Goal: Task Accomplishment & Management: Use online tool/utility

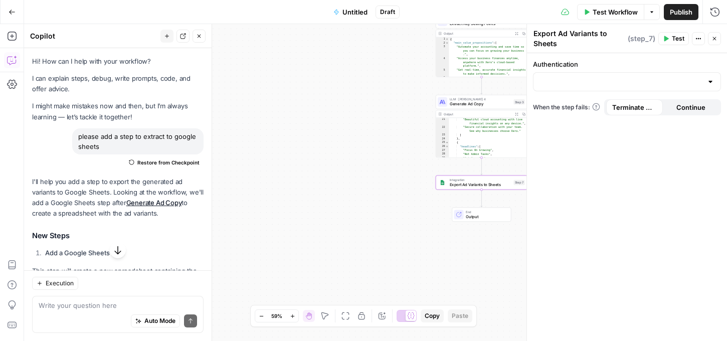
scroll to position [156, 0]
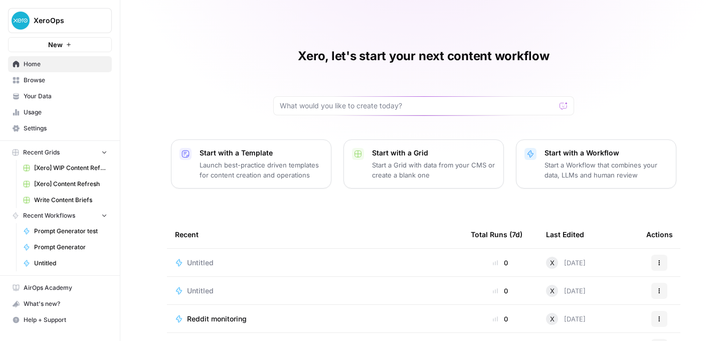
click at [52, 112] on span "Usage" at bounding box center [66, 112] width 84 height 9
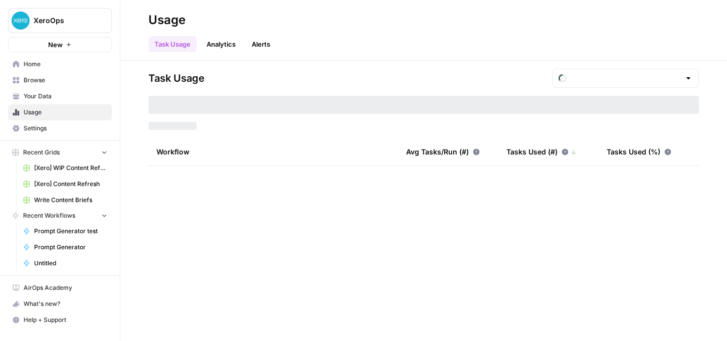
type input "August Tasks"
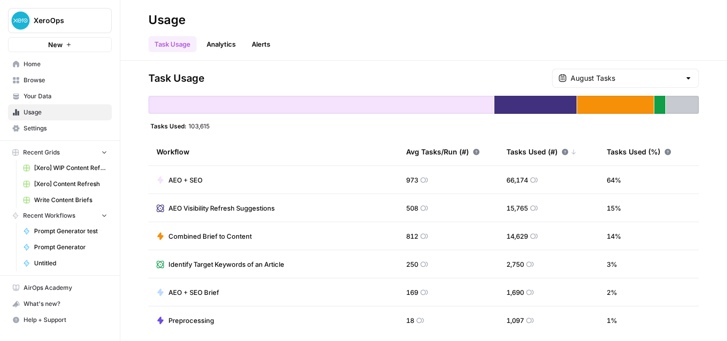
click at [347, 101] on div at bounding box center [320, 105] width 345 height 18
click at [189, 179] on span "AEO + SEO" at bounding box center [185, 180] width 34 height 10
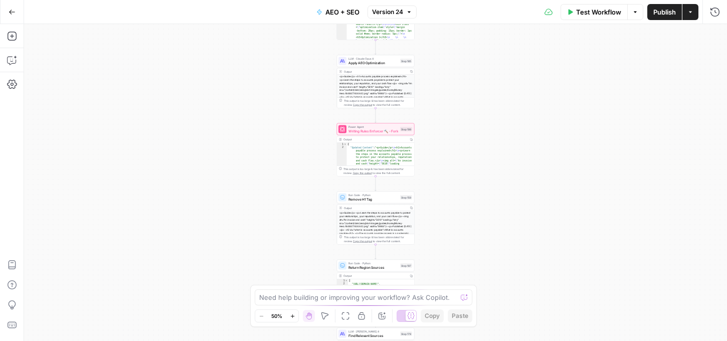
click at [482, 250] on div "true false true false true false Workflow Set Inputs Inputs Run Code · Python F…" at bounding box center [375, 182] width 703 height 317
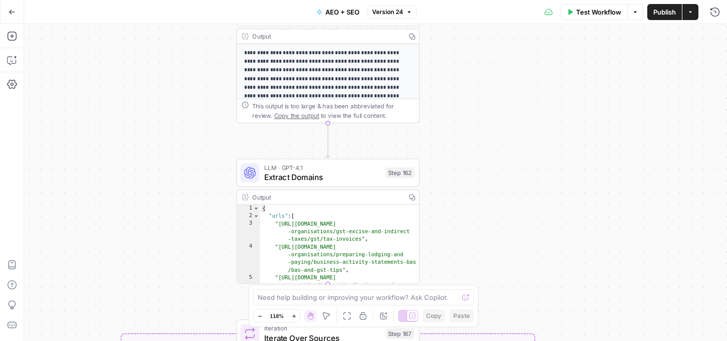
click at [531, 217] on div "true false true false true false Workflow Set Inputs Inputs Run Code · Python F…" at bounding box center [375, 182] width 703 height 317
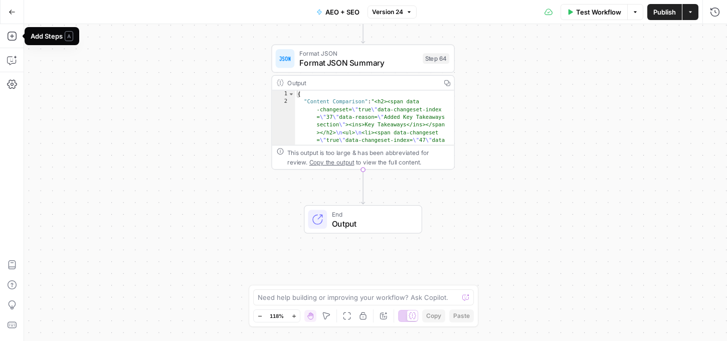
click at [9, 12] on icon "button" at bounding box center [12, 12] width 7 height 7
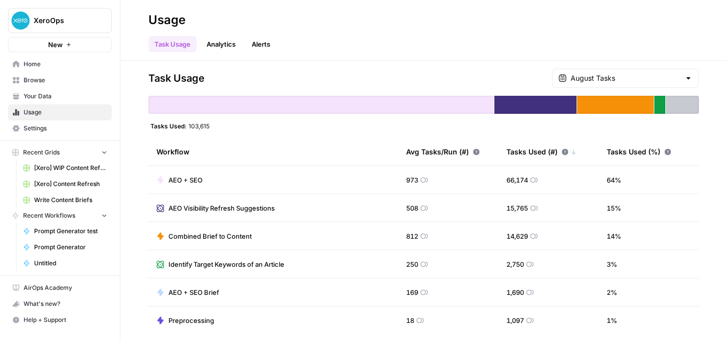
scroll to position [4, 0]
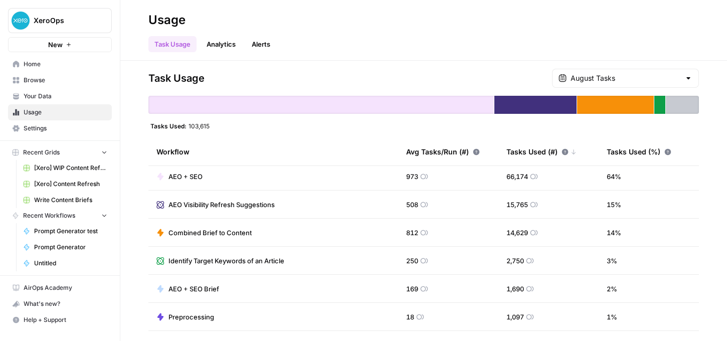
click at [199, 286] on span "AEO + SEO Brief" at bounding box center [193, 289] width 51 height 10
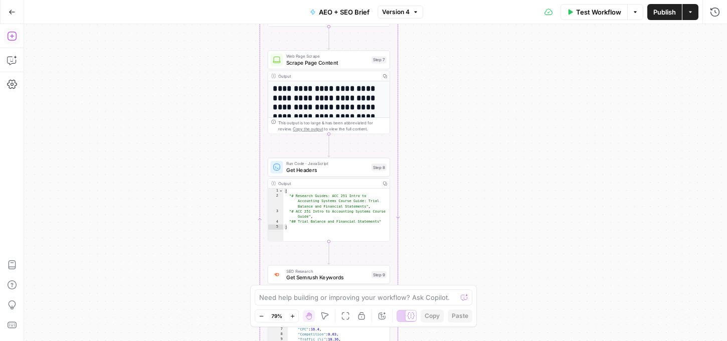
click at [17, 32] on icon "button" at bounding box center [12, 36] width 10 height 10
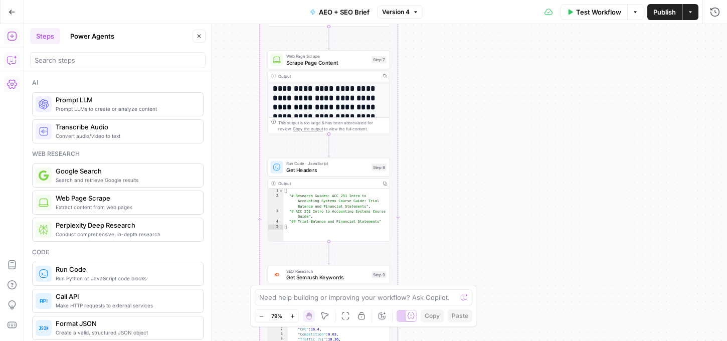
click at [89, 33] on button "Power Agents" at bounding box center [92, 36] width 56 height 16
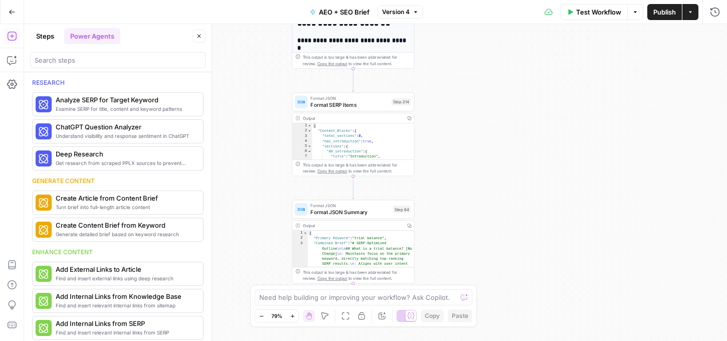
click at [11, 9] on icon "button" at bounding box center [12, 12] width 7 height 7
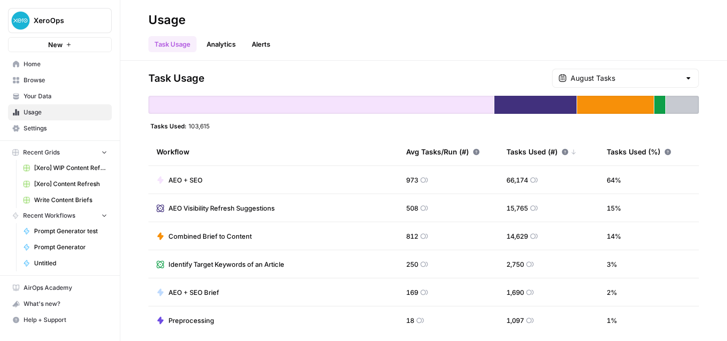
click at [98, 21] on icon "Workspace: XeroOps" at bounding box center [103, 21] width 10 height 10
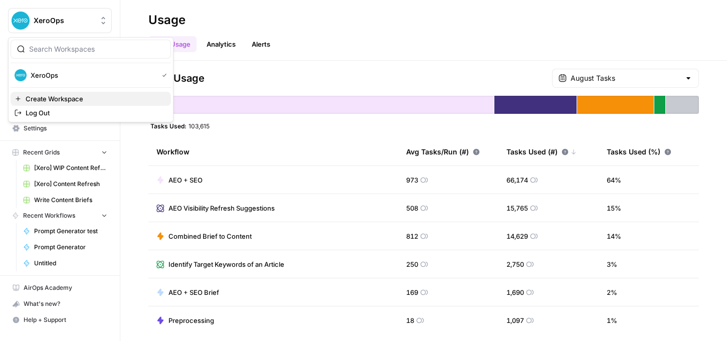
click at [52, 98] on span "Create Workspace" at bounding box center [94, 99] width 137 height 10
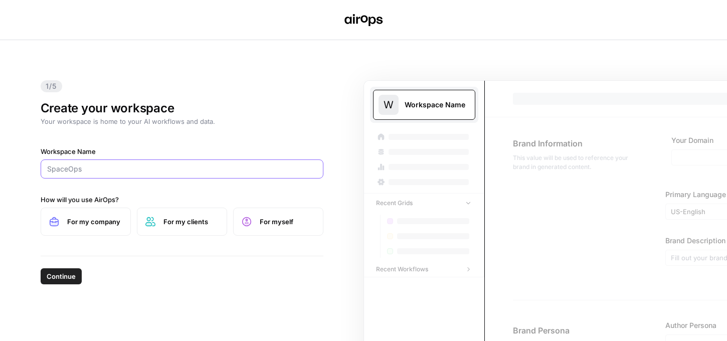
click at [76, 164] on input "Workspace Name" at bounding box center [182, 169] width 270 height 10
type input "Xero: published workflows"
click at [76, 215] on label "For my company" at bounding box center [86, 222] width 90 height 28
click at [58, 275] on span "Continue" at bounding box center [61, 276] width 29 height 10
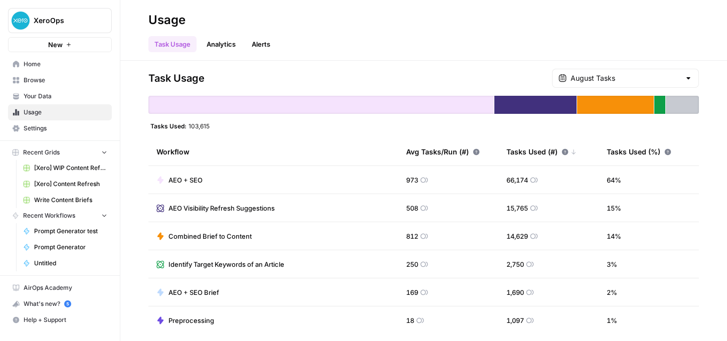
click at [34, 96] on span "Your Data" at bounding box center [66, 96] width 84 height 9
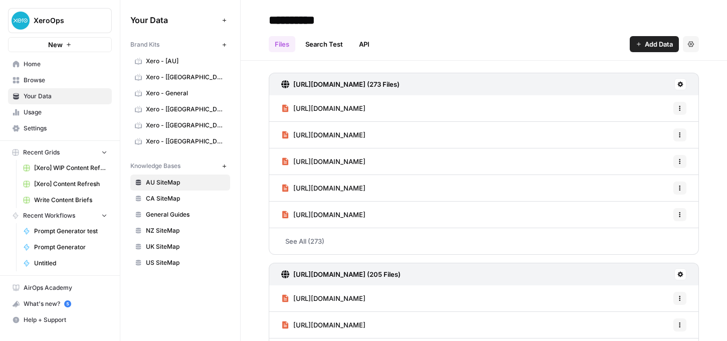
click at [28, 81] on span "Browse" at bounding box center [66, 80] width 84 height 9
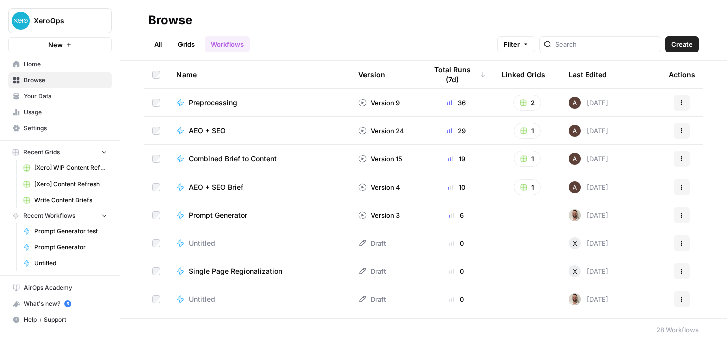
click at [535, 49] on button "Filter" at bounding box center [516, 44] width 38 height 16
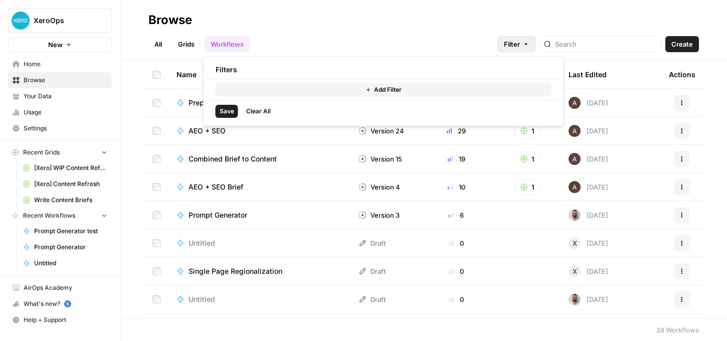
click at [294, 90] on button "Add Filter" at bounding box center [384, 89] width 336 height 13
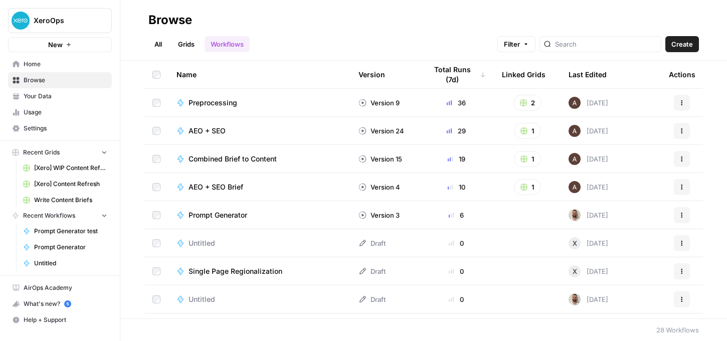
click at [465, 29] on div "All Grids Workflows Filter Create" at bounding box center [423, 40] width 550 height 24
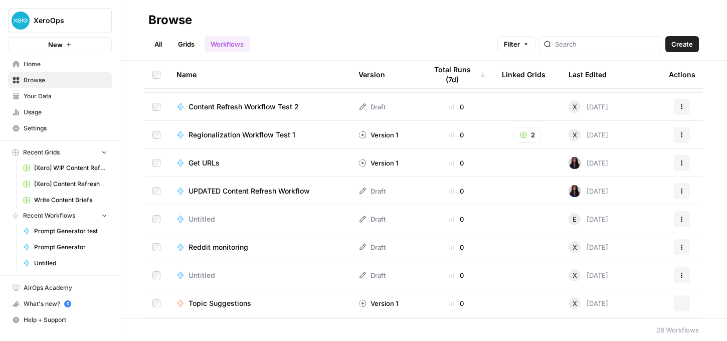
scroll to position [556, 0]
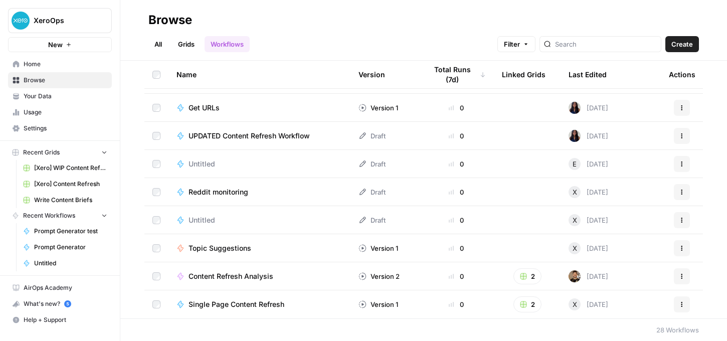
click at [236, 309] on span "Single Page Content Refresh" at bounding box center [236, 304] width 96 height 10
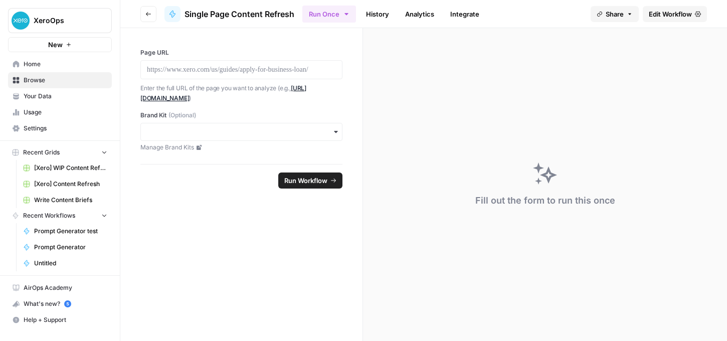
click at [371, 15] on link "History" at bounding box center [377, 14] width 35 height 16
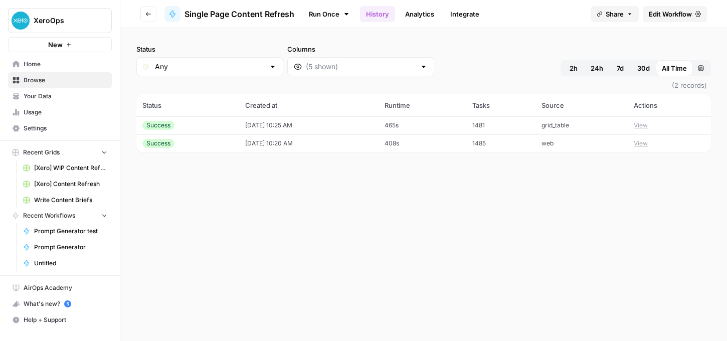
click at [421, 12] on link "Analytics" at bounding box center [419, 14] width 41 height 16
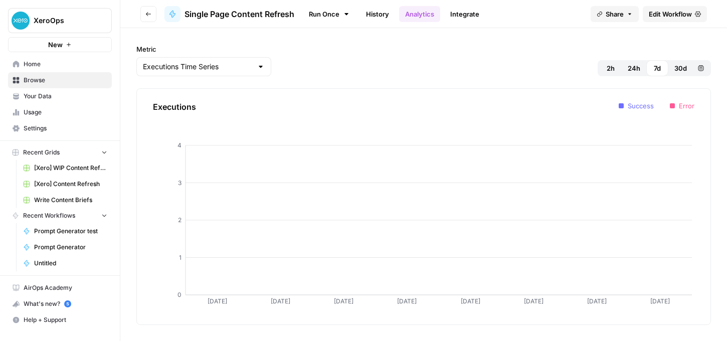
click at [684, 64] on span "30d" at bounding box center [680, 68] width 13 height 10
click at [25, 62] on span "Home" at bounding box center [66, 64] width 84 height 9
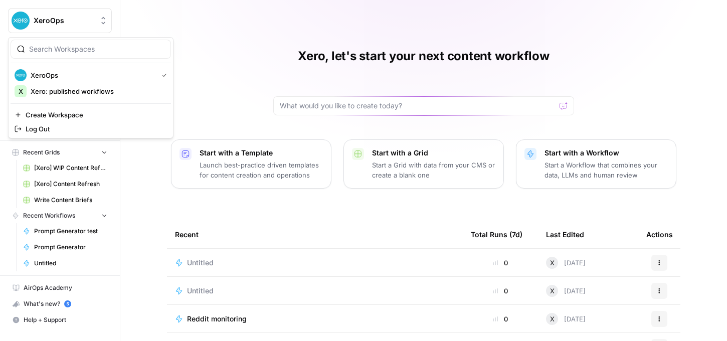
click at [104, 20] on icon "Workspace: XeroOps" at bounding box center [103, 21] width 10 height 10
click at [109, 92] on span "Xero: published workflows" at bounding box center [97, 91] width 132 height 10
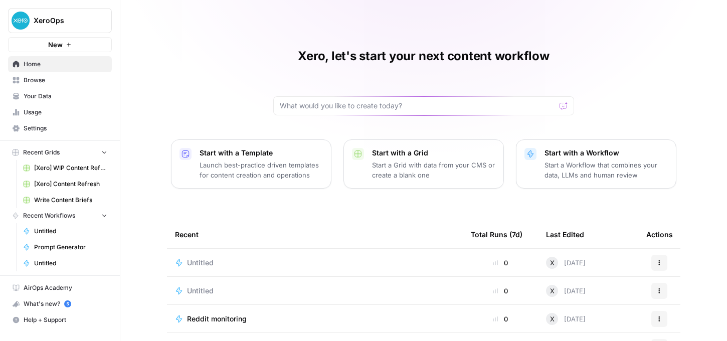
click at [46, 130] on span "Settings" at bounding box center [66, 128] width 84 height 9
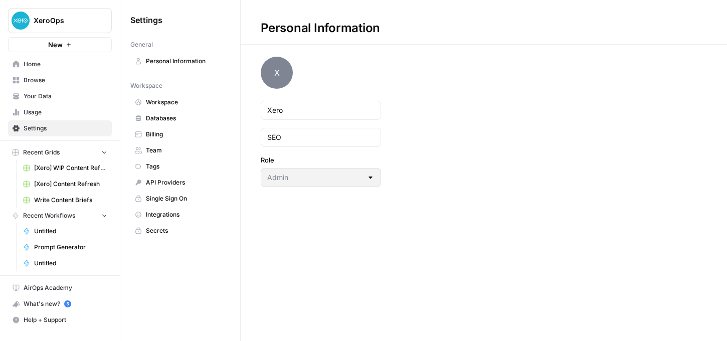
click at [166, 165] on span "Tags" at bounding box center [186, 166] width 80 height 9
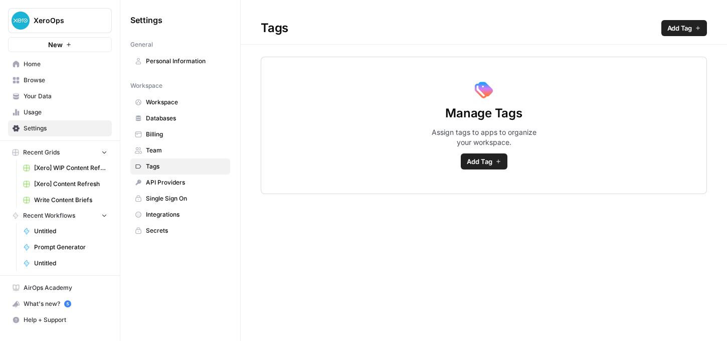
click at [493, 165] on button "Add Tag" at bounding box center [484, 161] width 47 height 16
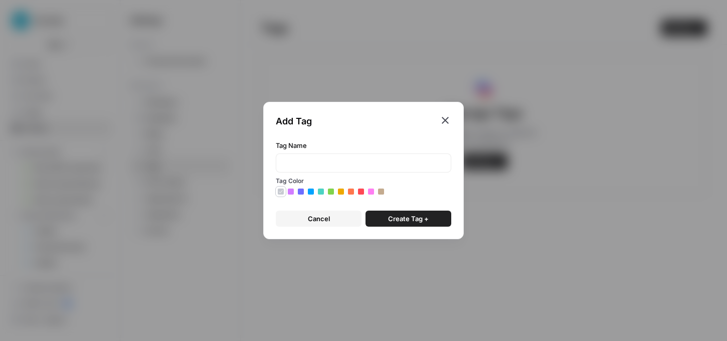
type input "P"
click at [444, 119] on icon "button" at bounding box center [445, 120] width 7 height 7
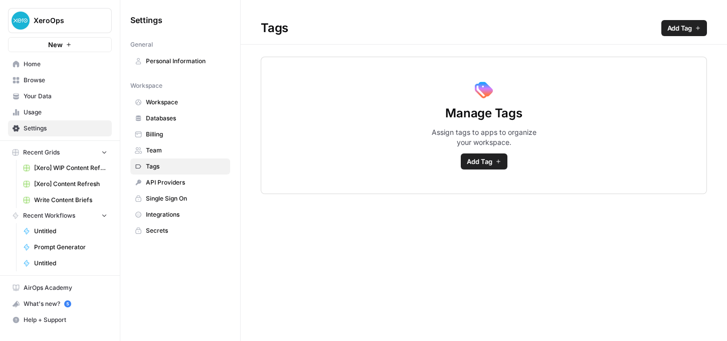
click at [154, 114] on span "Databases" at bounding box center [186, 118] width 80 height 9
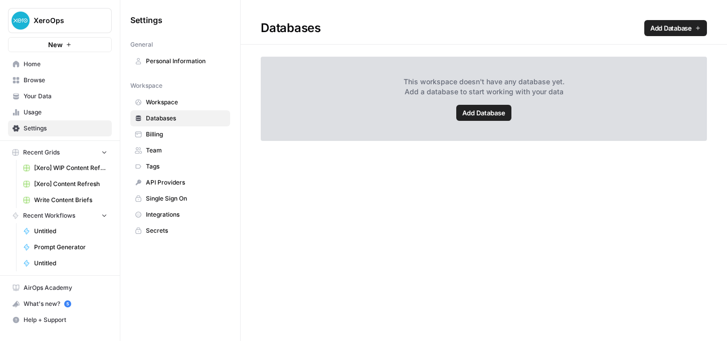
click at [171, 103] on span "Workspace" at bounding box center [186, 102] width 80 height 9
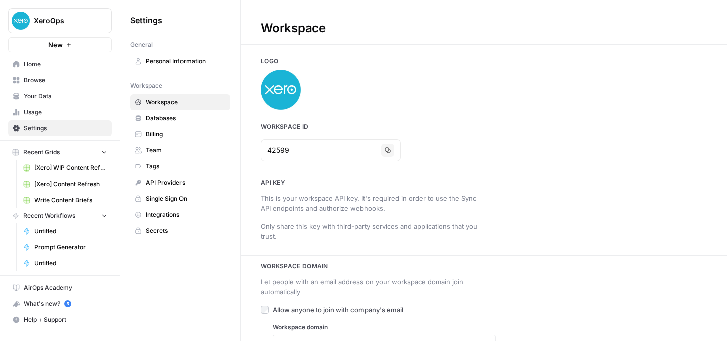
type input "[DOMAIN_NAME]"
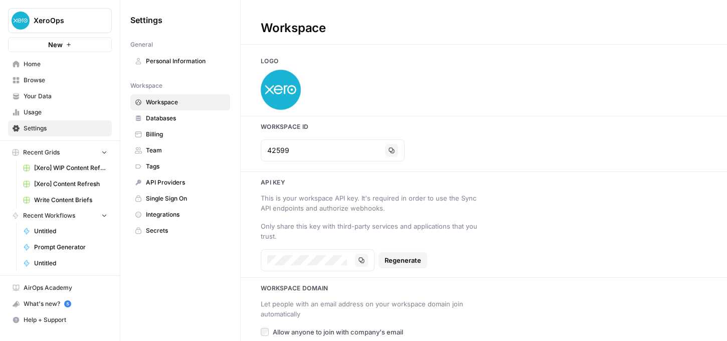
scroll to position [41, 0]
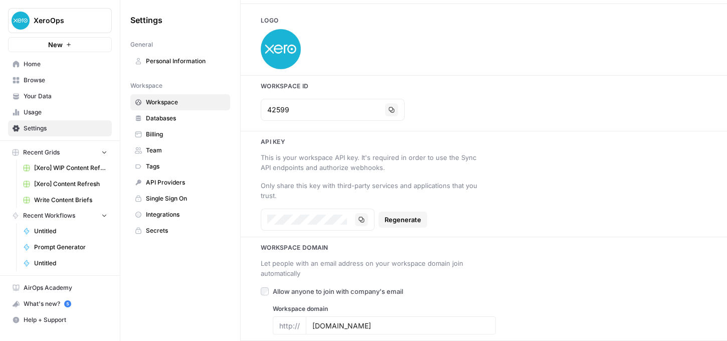
click at [311, 325] on div "[DOMAIN_NAME]" at bounding box center [401, 325] width 190 height 18
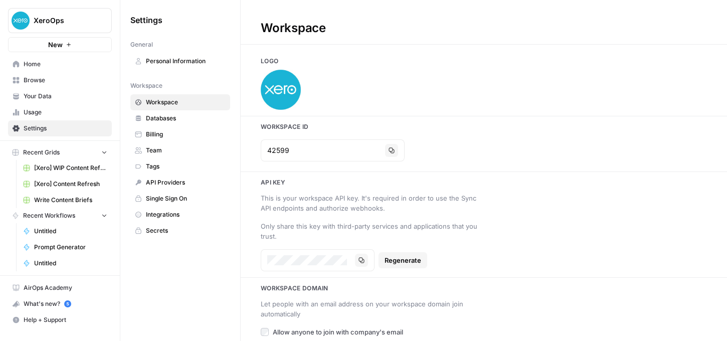
click at [168, 155] on link "Team" at bounding box center [180, 150] width 100 height 16
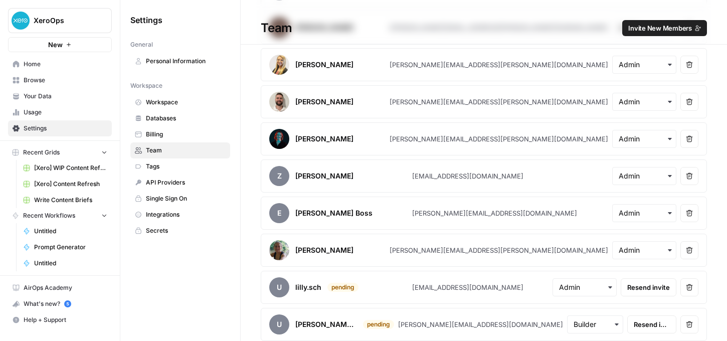
scroll to position [198, 0]
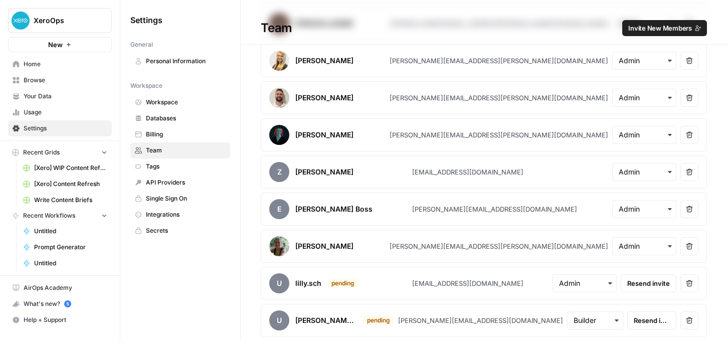
click at [169, 234] on span "Secrets" at bounding box center [186, 230] width 80 height 9
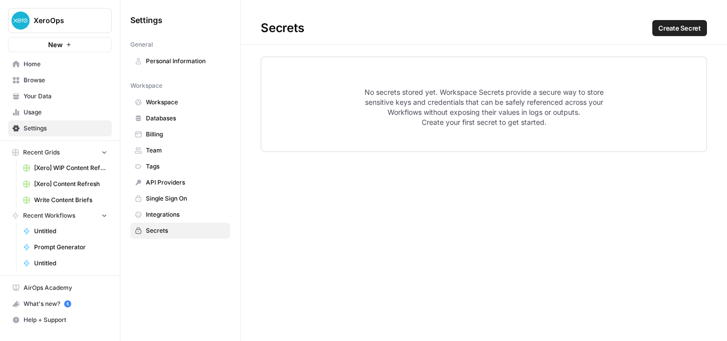
click at [33, 116] on span "Usage" at bounding box center [66, 112] width 84 height 9
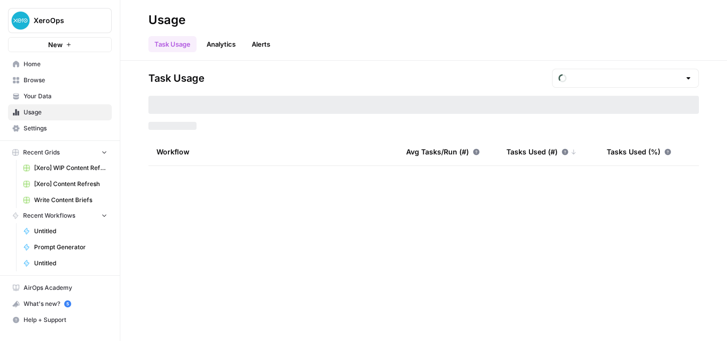
type input "August Tasks"
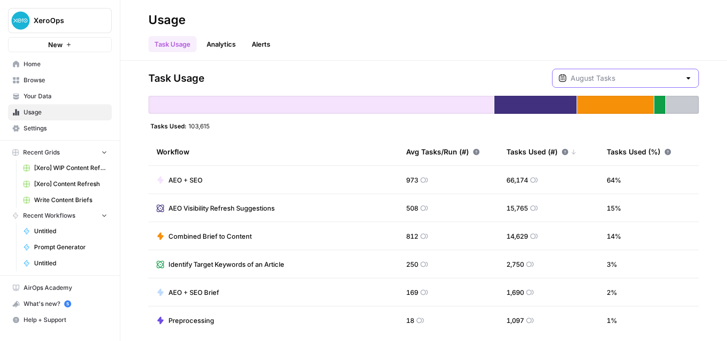
click at [649, 82] on input "text" at bounding box center [625, 78] width 110 height 10
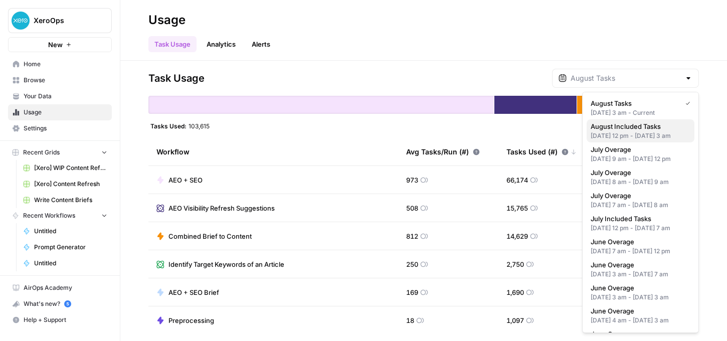
click at [615, 140] on div "[DATE] 12 pm - [DATE] 3 am" at bounding box center [641, 135] width 100 height 9
type input "August Included Tasks"
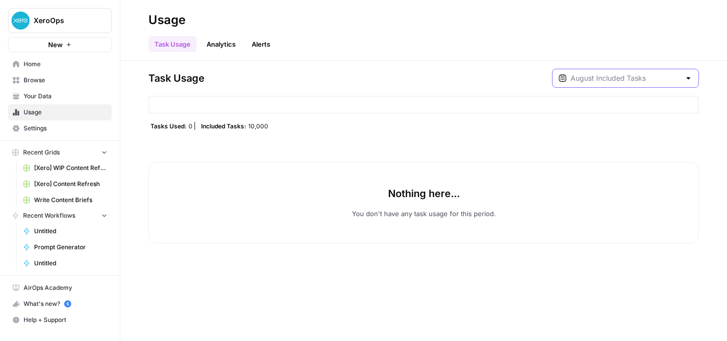
click at [627, 81] on input "text" at bounding box center [625, 78] width 110 height 10
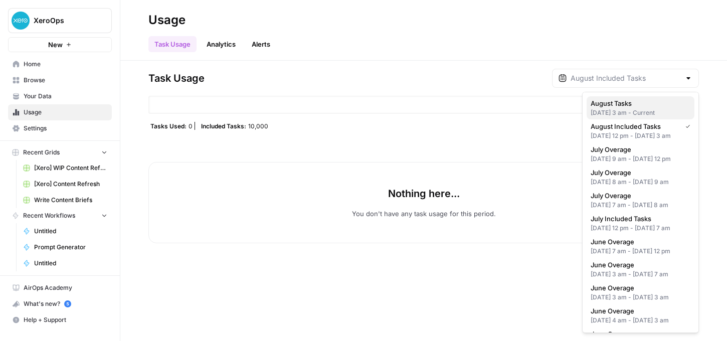
click at [600, 113] on div "[DATE] 3 am - Current" at bounding box center [641, 112] width 100 height 9
type input "August Tasks"
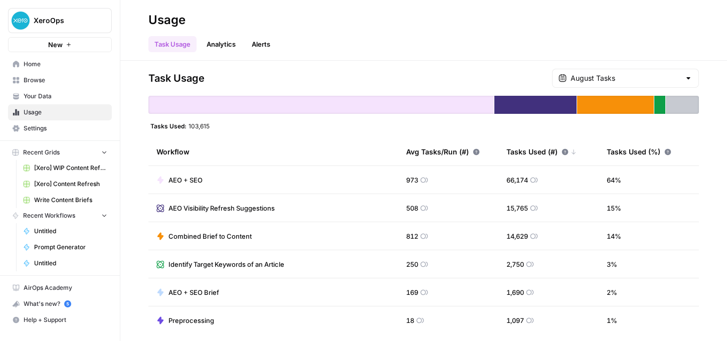
click at [213, 45] on link "Analytics" at bounding box center [221, 44] width 41 height 16
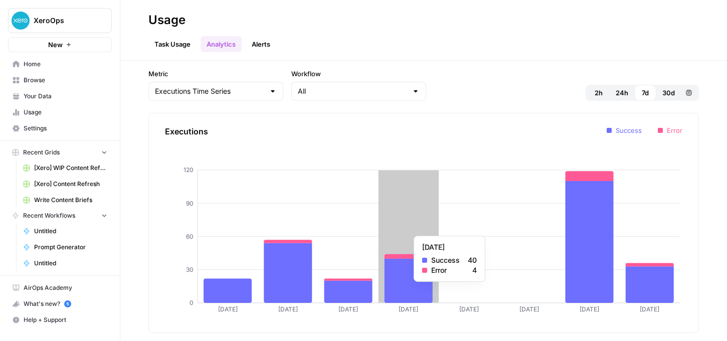
click at [416, 287] on icon at bounding box center [408, 281] width 48 height 44
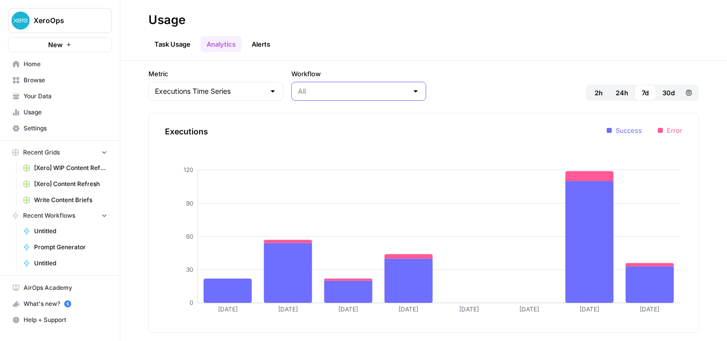
click at [341, 89] on input "Workflow" at bounding box center [353, 91] width 110 height 10
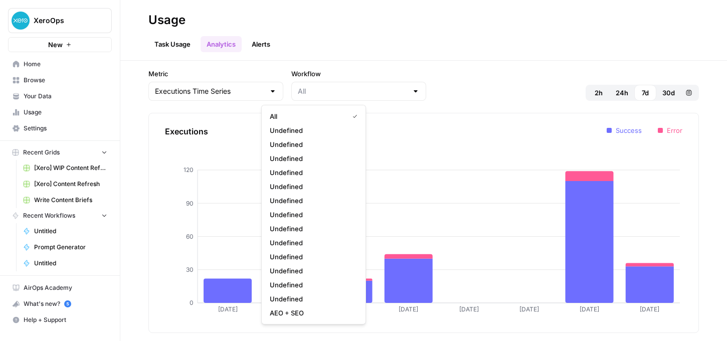
type input "All"
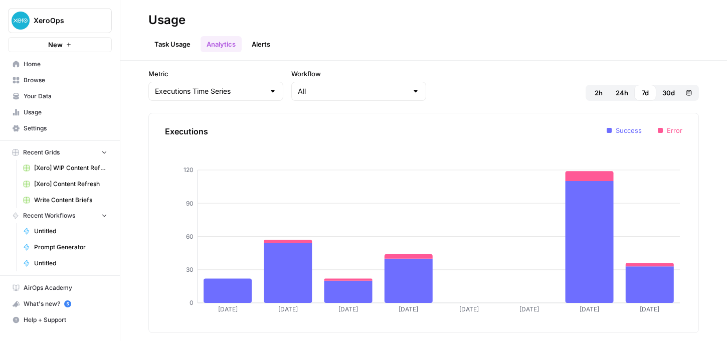
click at [390, 47] on div "Task Usage Analytics Alerts" at bounding box center [423, 40] width 550 height 24
click at [36, 288] on span "AirOps Academy" at bounding box center [66, 287] width 84 height 9
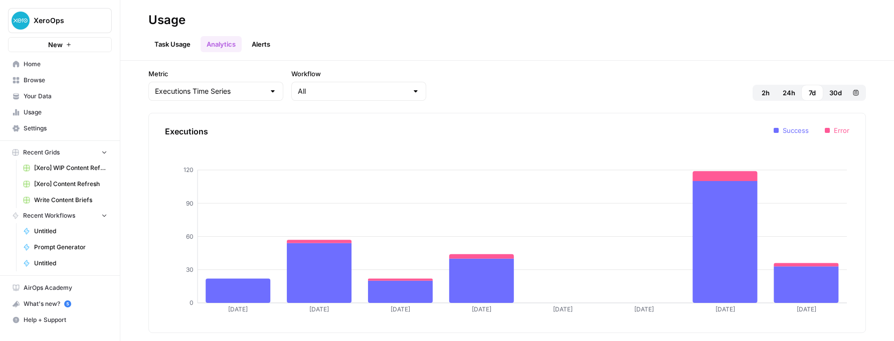
click at [45, 100] on span "Your Data" at bounding box center [66, 96] width 84 height 9
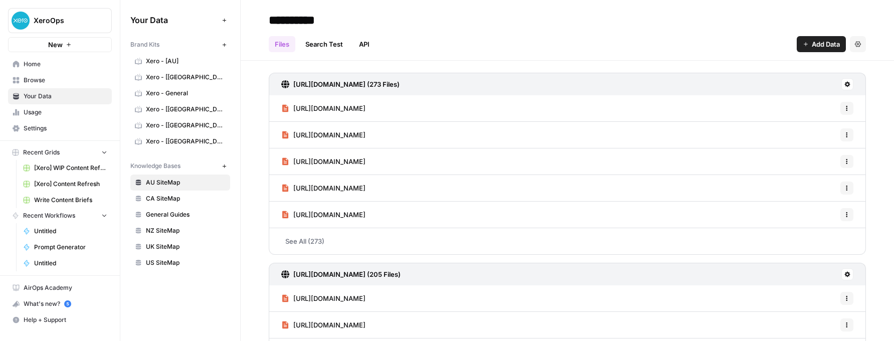
click at [222, 166] on icon "button" at bounding box center [225, 166] width 6 height 6
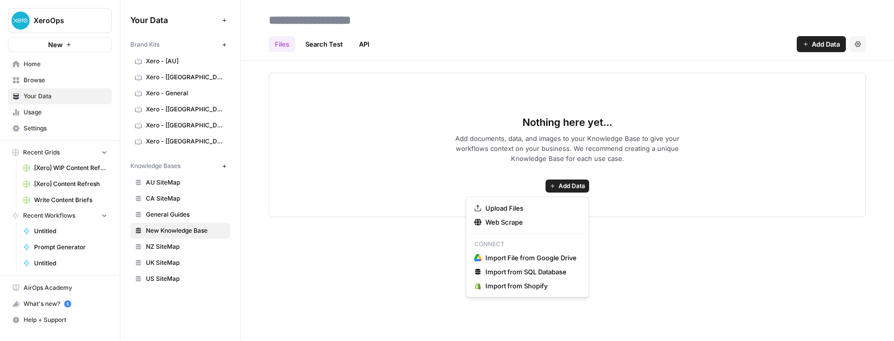
click at [566, 181] on span "Add Data" at bounding box center [571, 185] width 27 height 9
click at [515, 208] on span "Upload Files" at bounding box center [530, 208] width 91 height 10
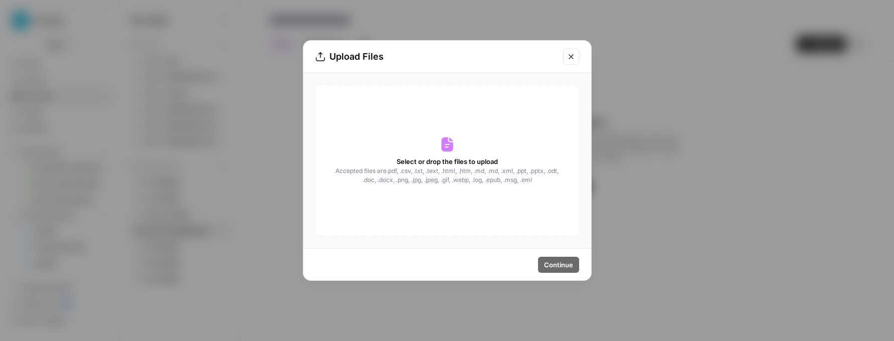
click at [569, 54] on icon "Close modal" at bounding box center [571, 57] width 8 height 8
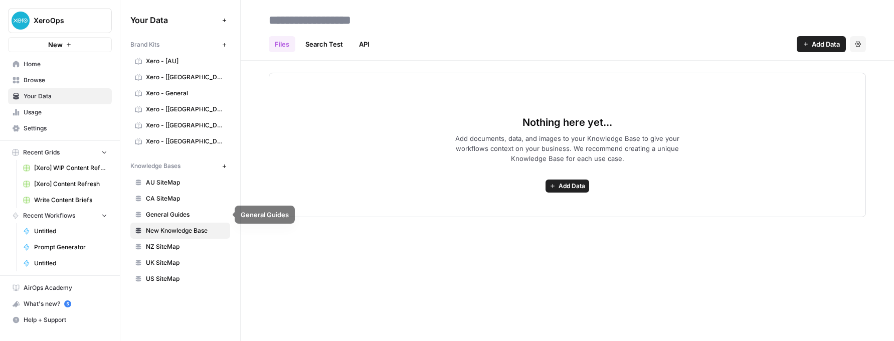
click at [173, 215] on span "General Guides" at bounding box center [186, 214] width 80 height 9
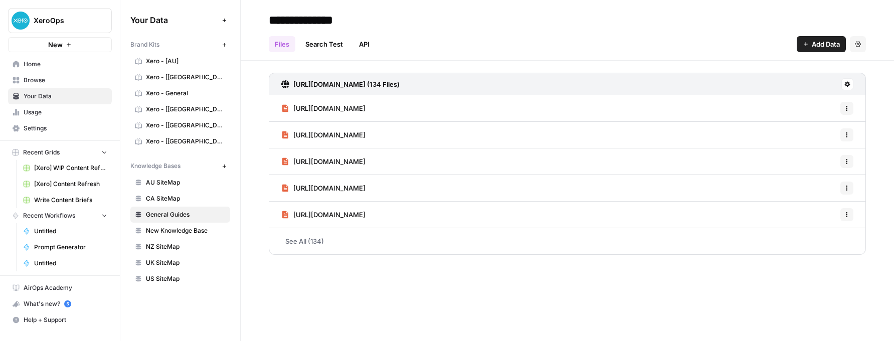
click at [161, 303] on div "Your Data Add Data Brand Kits New Xero - [AU] Xero - [CA] Xero - General Xero -…" at bounding box center [180, 170] width 120 height 341
click at [191, 230] on span "New Knowledge Base" at bounding box center [186, 230] width 80 height 9
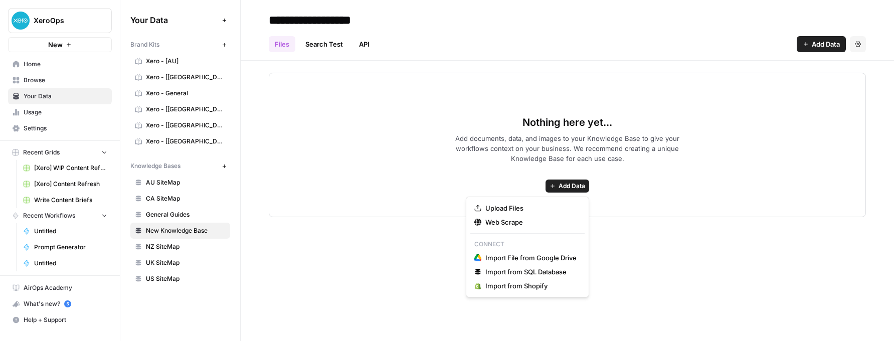
click at [572, 185] on span "Add Data" at bounding box center [571, 185] width 27 height 9
click at [490, 207] on span "Upload Files" at bounding box center [530, 208] width 91 height 10
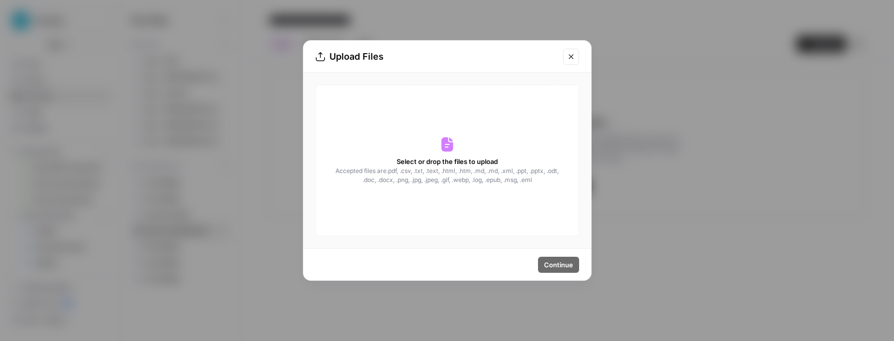
click at [565, 64] on button "Close modal" at bounding box center [571, 57] width 16 height 16
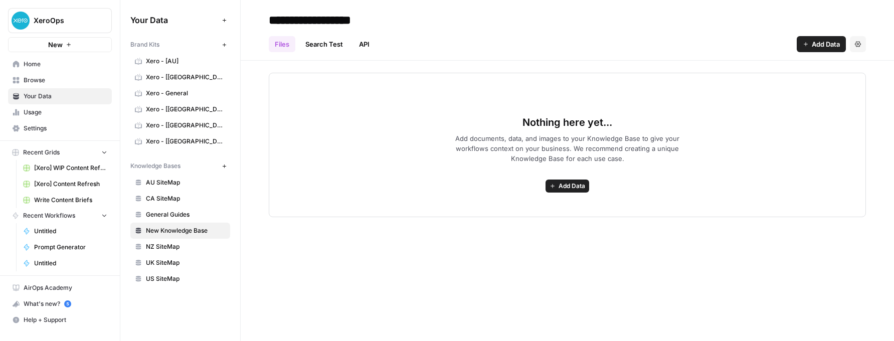
click at [516, 155] on span "Add documents, data, and images to your Knowledge Base to give your workflows c…" at bounding box center [567, 148] width 257 height 30
click at [561, 184] on span "Add Data" at bounding box center [571, 185] width 27 height 9
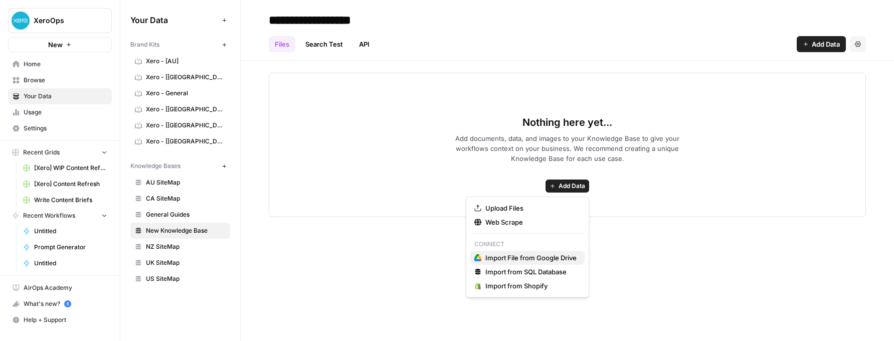
click at [491, 256] on span "Import File from Google Drive" at bounding box center [530, 258] width 91 height 10
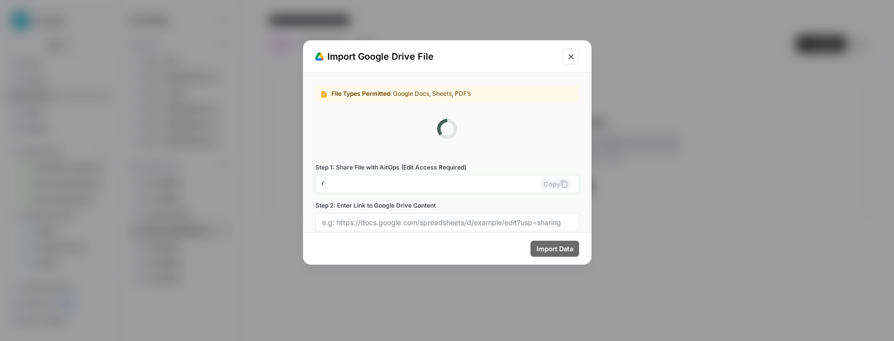
click at [386, 185] on input "Step 1: Share File with AirOps (Edit Access Required)" at bounding box center [433, 183] width 213 height 9
type input "[EMAIL_ADDRESS][DOMAIN_NAME]"
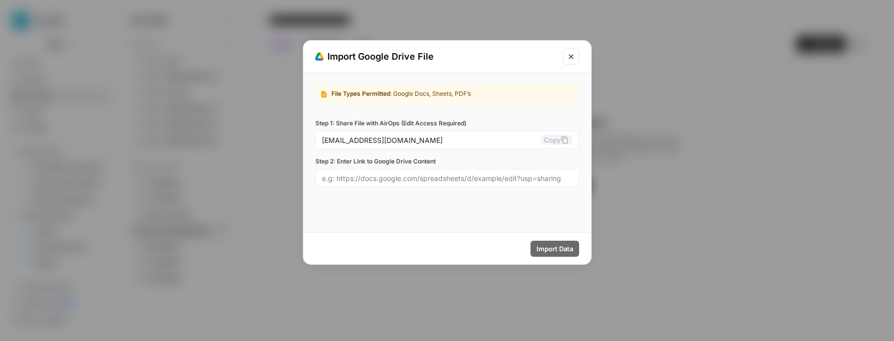
click at [487, 189] on div "File Types Permitted : Google Docs, Sheets, PDF’s Step 1: Share File with AirOp…" at bounding box center [447, 136] width 288 height 126
click at [504, 133] on div "[EMAIL_ADDRESS][DOMAIN_NAME] Copy" at bounding box center [447, 140] width 264 height 18
click at [521, 139] on input "[EMAIL_ADDRESS][DOMAIN_NAME]" at bounding box center [431, 139] width 218 height 9
drag, startPoint x: 517, startPoint y: 139, endPoint x: 275, endPoint y: 126, distance: 242.5
click at [275, 126] on div "Import Google Drive File File Types Permitted : Google Docs, Sheets, PDF’s Step…" at bounding box center [447, 170] width 894 height 341
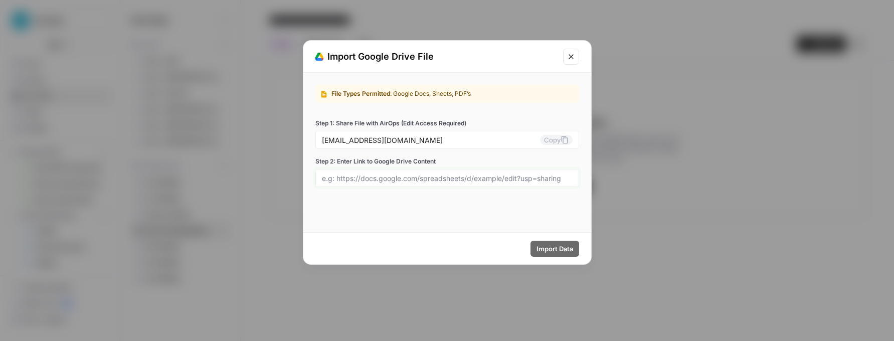
click at [446, 179] on input "Step 2: Enter Link to Google Drive Content" at bounding box center [447, 177] width 251 height 9
click at [447, 92] on span ": Google Docs, Sheets, PDF’s" at bounding box center [430, 94] width 81 height 8
click at [565, 57] on button "Close modal" at bounding box center [571, 57] width 16 height 16
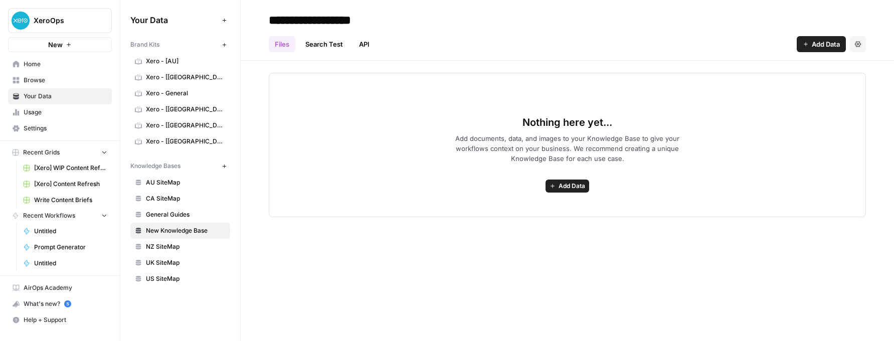
click at [80, 19] on span "XeroOps" at bounding box center [64, 21] width 61 height 10
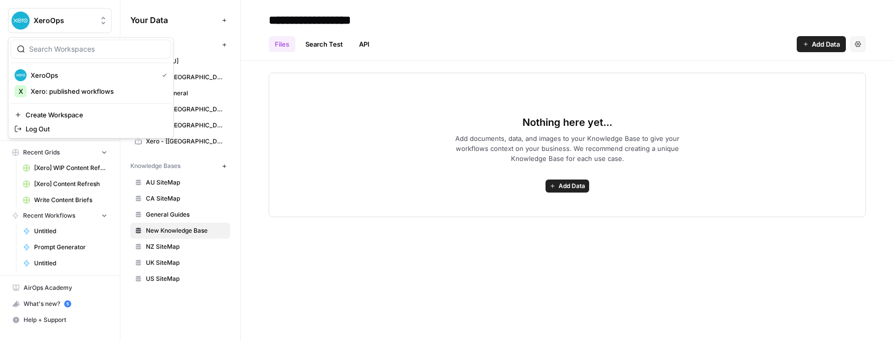
click at [442, 306] on div "**********" at bounding box center [567, 170] width 653 height 341
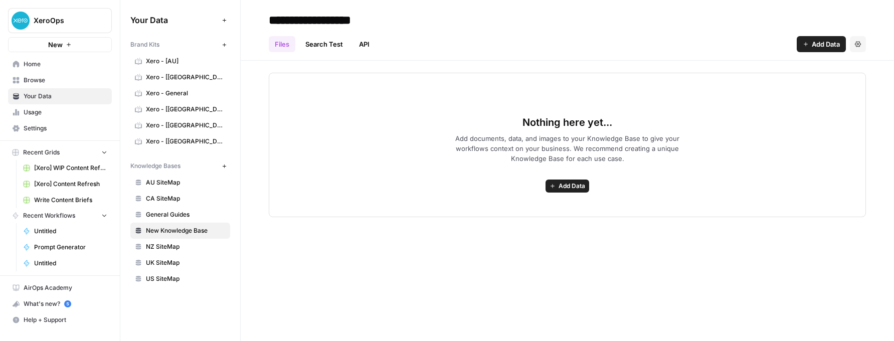
click at [38, 148] on span "Recent Grids" at bounding box center [41, 152] width 37 height 9
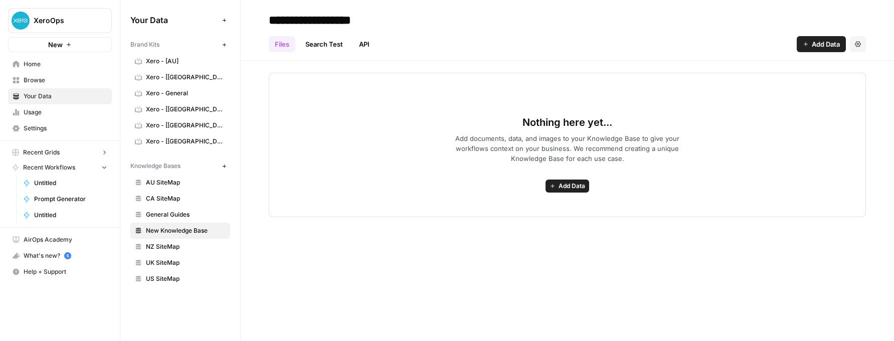
click at [49, 167] on span "Recent Workflows" at bounding box center [49, 167] width 52 height 9
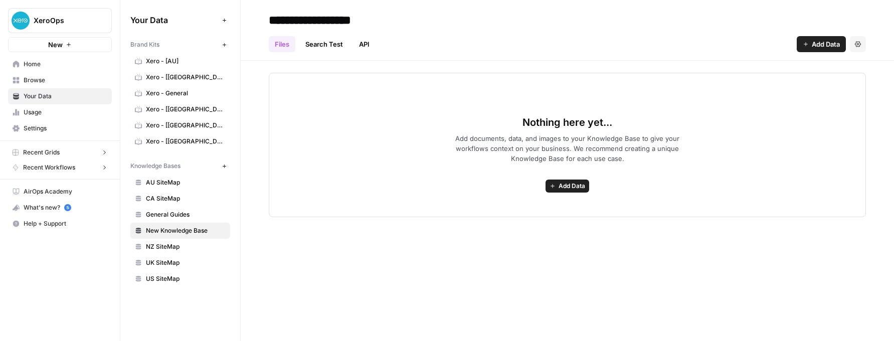
click at [61, 150] on button "Recent Grids" at bounding box center [60, 152] width 104 height 15
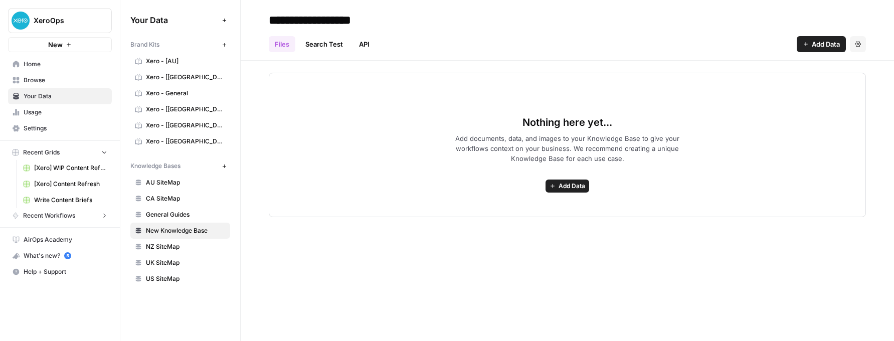
click at [45, 149] on span "Recent Grids" at bounding box center [41, 152] width 37 height 9
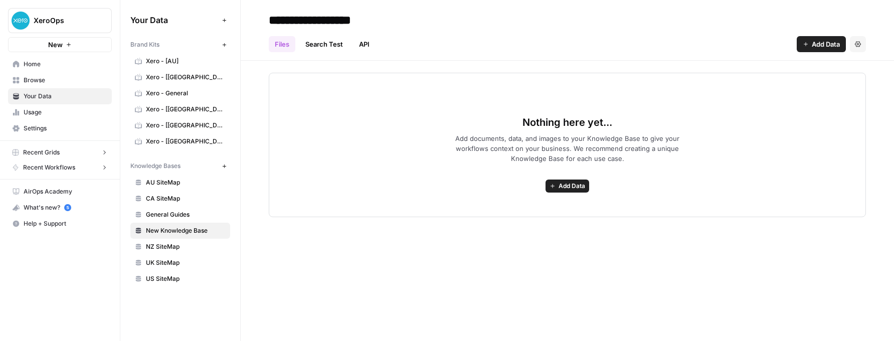
click at [45, 149] on span "Recent Grids" at bounding box center [41, 152] width 37 height 9
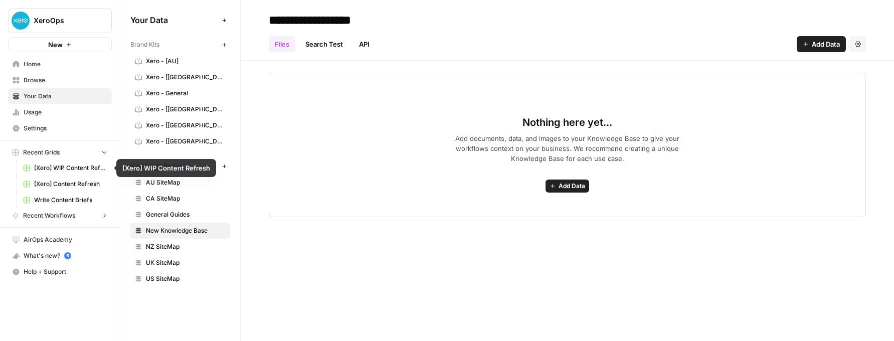
click at [71, 165] on span "[Xero] WIP Content Refresh" at bounding box center [70, 167] width 73 height 9
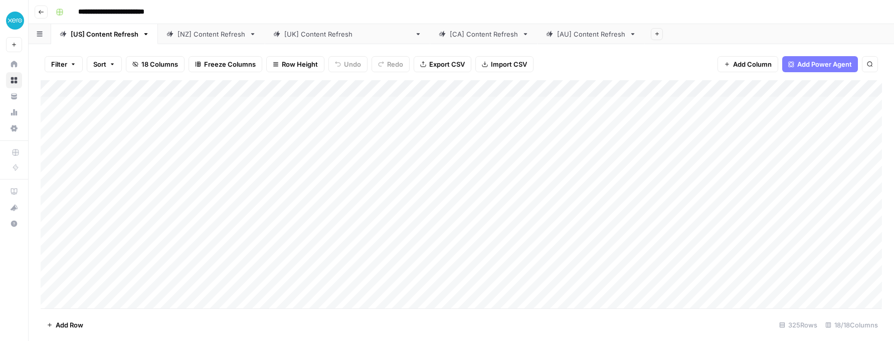
click at [614, 89] on div "Add Column" at bounding box center [461, 194] width 841 height 228
click at [685, 153] on div "Add Column" at bounding box center [461, 194] width 841 height 228
click at [616, 105] on div "Add Column" at bounding box center [461, 194] width 841 height 228
click at [638, 89] on div "Add Column" at bounding box center [461, 194] width 841 height 228
click at [689, 196] on div "Add Column" at bounding box center [461, 194] width 841 height 228
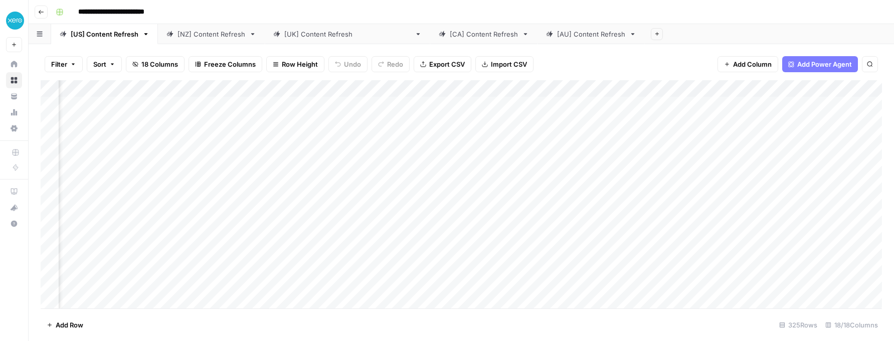
scroll to position [1, 727]
click at [602, 87] on div "Add Column" at bounding box center [461, 194] width 841 height 228
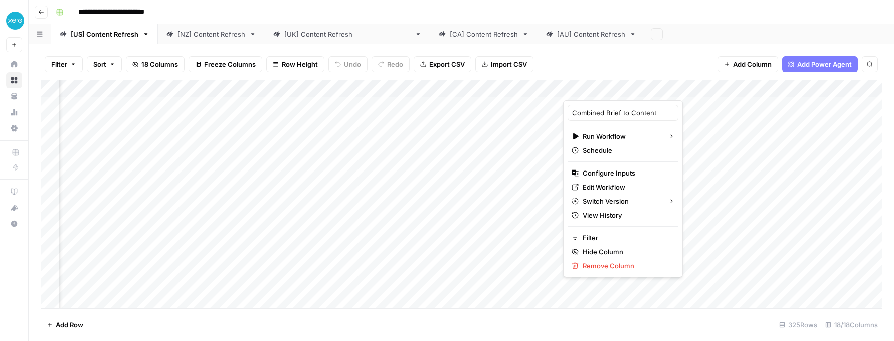
click at [726, 235] on div "Add Column" at bounding box center [461, 194] width 841 height 228
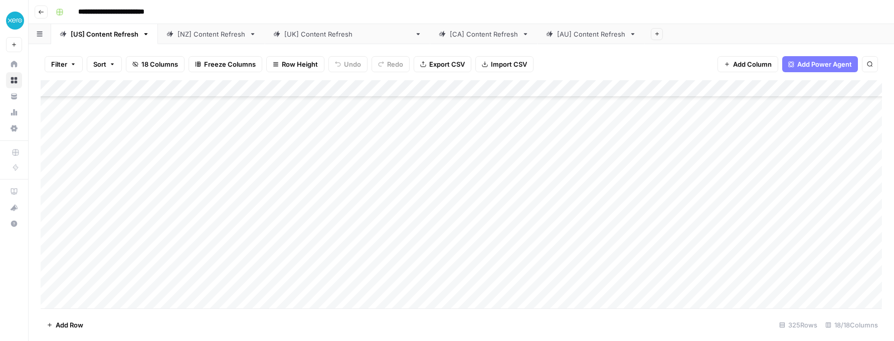
scroll to position [201, 0]
click at [557, 36] on div "[AU] Content Refresh" at bounding box center [591, 34] width 68 height 10
click at [221, 154] on div "Add Column" at bounding box center [461, 194] width 841 height 228
click at [348, 86] on div "Add Column" at bounding box center [461, 194] width 841 height 228
click at [285, 86] on div "Add Column" at bounding box center [461, 194] width 841 height 228
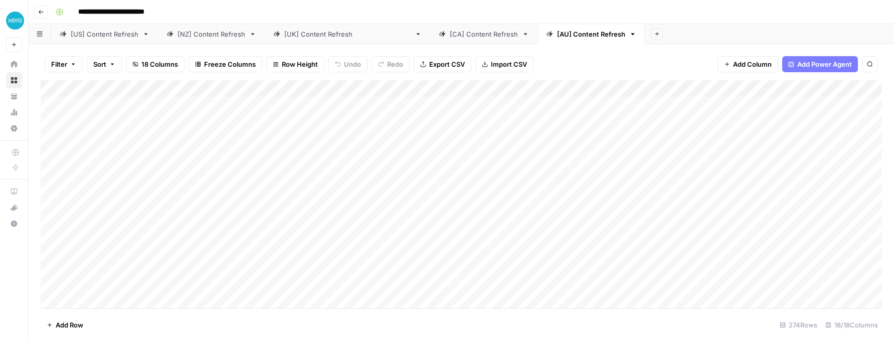
click at [634, 3] on header "**********" at bounding box center [461, 12] width 865 height 24
click at [285, 87] on div "Add Column" at bounding box center [461, 194] width 841 height 228
click at [294, 147] on span "First 10 Rows" at bounding box center [319, 147] width 63 height 10
click at [196, 85] on div "Add Column" at bounding box center [461, 194] width 841 height 228
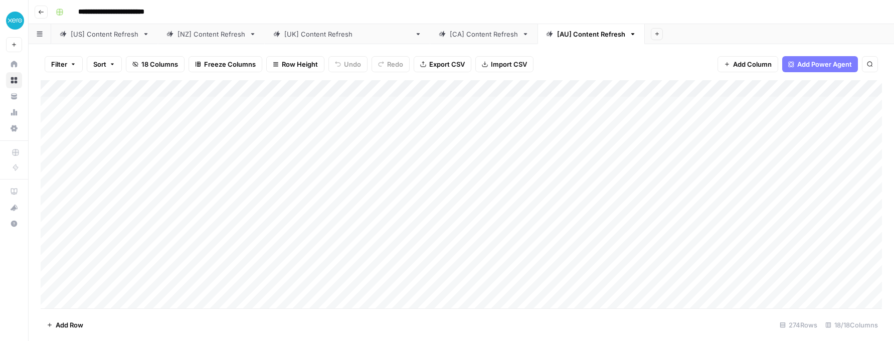
click at [674, 9] on div "**********" at bounding box center [468, 12] width 832 height 16
click at [544, 52] on div "Filter Sort 18 Columns Freeze Columns Row Height Undo Redo Export CSV Import CS…" at bounding box center [461, 64] width 841 height 32
click at [195, 90] on div "Add Column" at bounding box center [461, 194] width 841 height 228
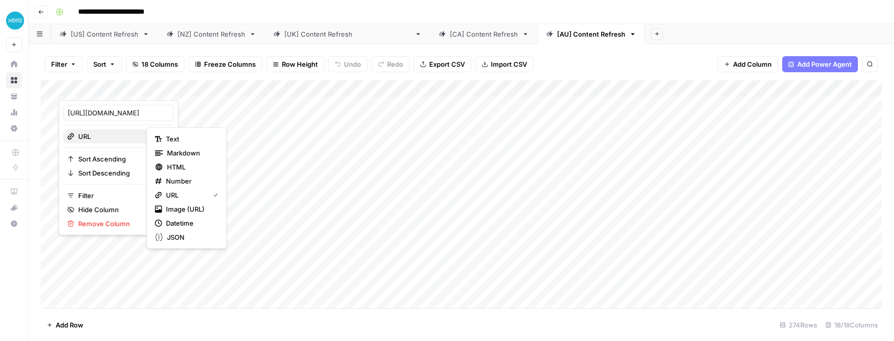
click at [111, 134] on span "URL" at bounding box center [117, 136] width 78 height 10
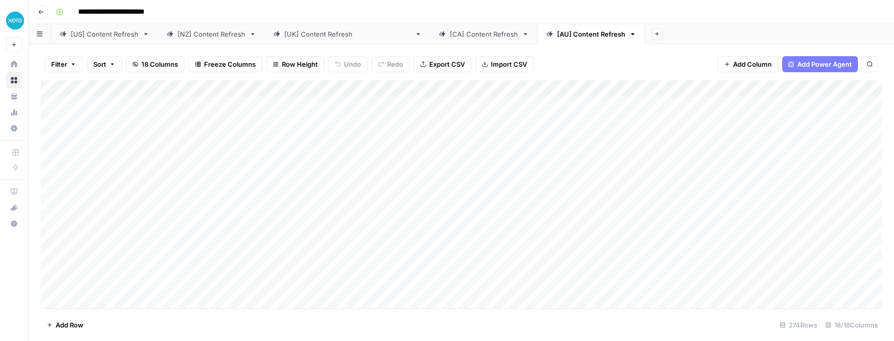
click at [638, 51] on div "Filter Sort 18 Columns Freeze Columns Row Height Undo Redo Export CSV Import CS…" at bounding box center [461, 64] width 841 height 32
click at [420, 85] on div "Add Column" at bounding box center [461, 194] width 841 height 228
click at [389, 157] on span "Sort Descending" at bounding box center [418, 159] width 88 height 10
click at [346, 87] on div "Add Column" at bounding box center [461, 194] width 841 height 228
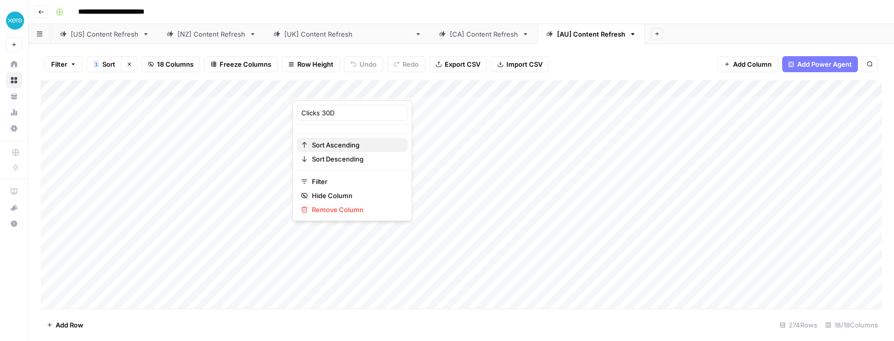
click at [337, 147] on span "Sort Ascending" at bounding box center [356, 145] width 88 height 10
click at [350, 89] on div "Add Column" at bounding box center [461, 194] width 841 height 228
click at [324, 163] on span "Sort Descending" at bounding box center [356, 159] width 88 height 10
click at [282, 89] on div "Add Column" at bounding box center [461, 194] width 841 height 228
click at [287, 87] on div "Add Column" at bounding box center [461, 194] width 841 height 228
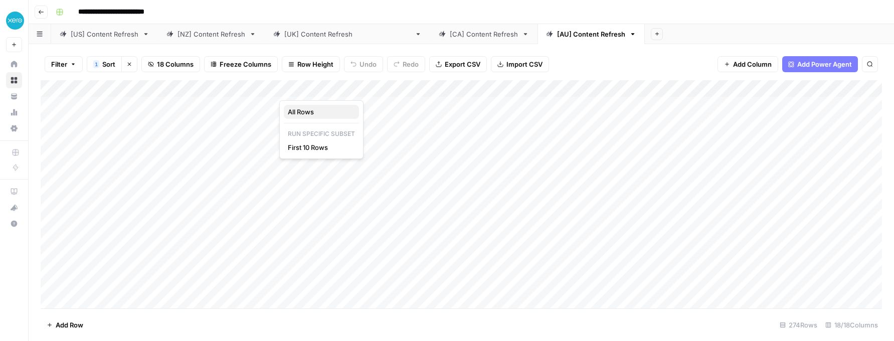
click at [300, 109] on span "All Rows" at bounding box center [319, 112] width 63 height 10
click at [284, 89] on div "Add Column" at bounding box center [461, 194] width 841 height 228
click at [688, 17] on div "**********" at bounding box center [468, 12] width 832 height 16
click at [401, 219] on div "Add Column" at bounding box center [461, 194] width 841 height 228
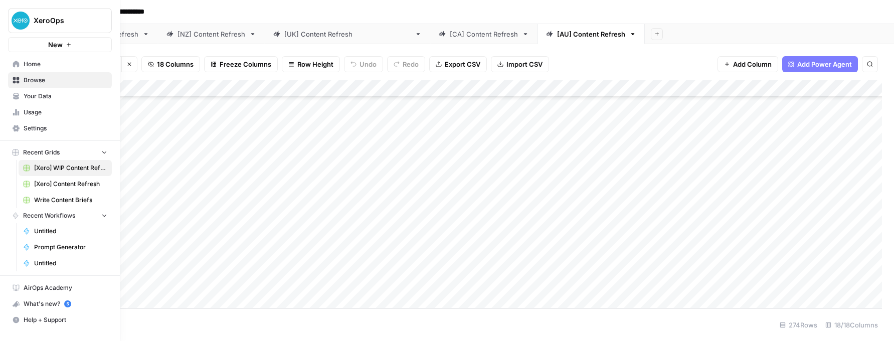
click at [34, 111] on span "Usage" at bounding box center [66, 112] width 84 height 9
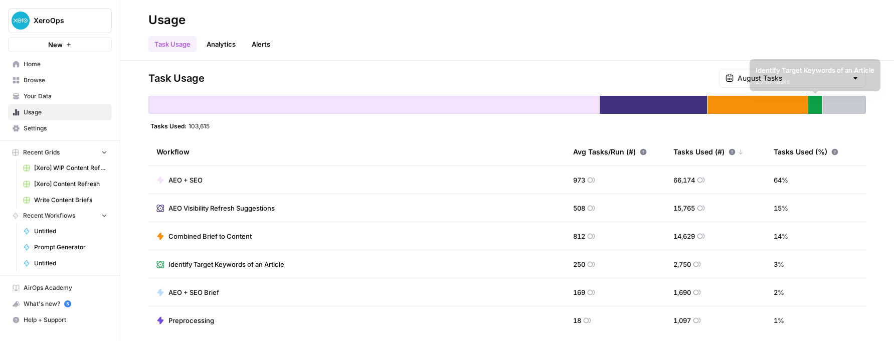
click at [726, 83] on div "August Tasks" at bounding box center [792, 78] width 147 height 19
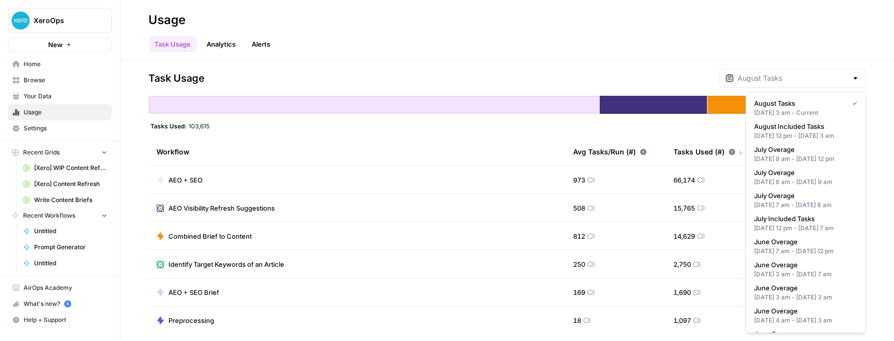
type input "August Tasks"
click at [726, 4] on header "Usage Task Usage Analytics Alerts" at bounding box center [506, 30] width 773 height 61
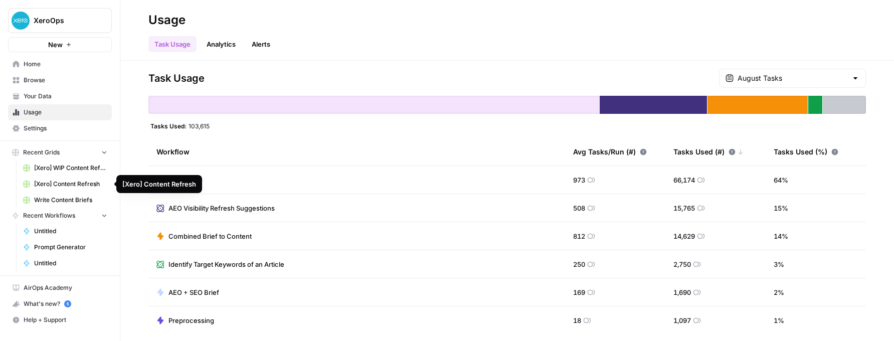
click at [52, 180] on span "[Xero] Content Refresh" at bounding box center [70, 183] width 73 height 9
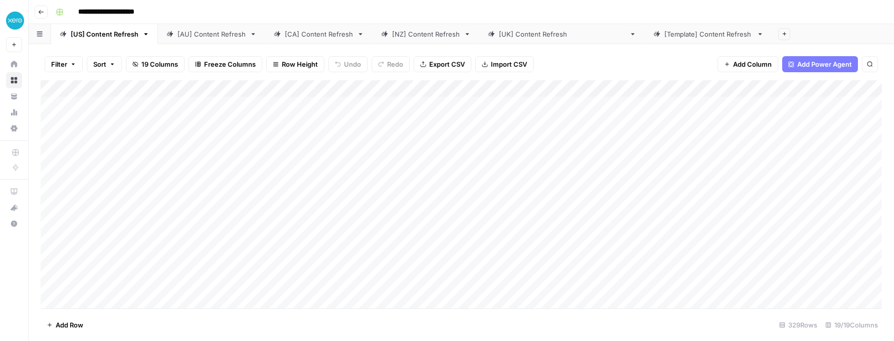
click at [228, 33] on div "[AU] Content Refresh" at bounding box center [211, 34] width 68 height 10
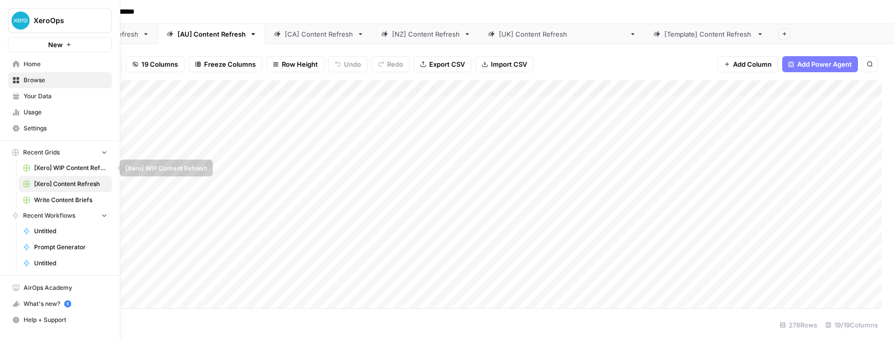
click at [64, 166] on span "[Xero] WIP Content Refresh" at bounding box center [70, 167] width 73 height 9
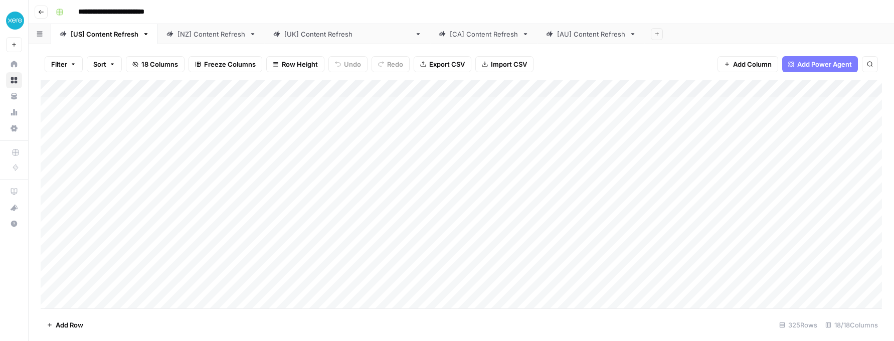
click at [547, 41] on link "[AU] Content Refresh" at bounding box center [590, 34] width 107 height 20
click at [348, 89] on div "Add Column" at bounding box center [461, 194] width 841 height 228
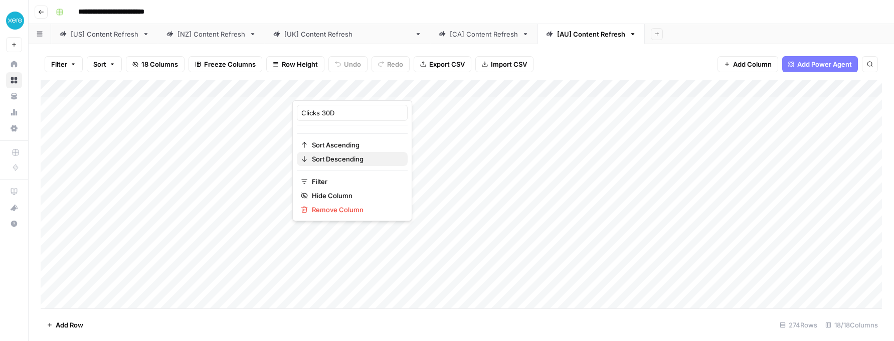
click at [324, 159] on span "Sort Descending" at bounding box center [356, 159] width 88 height 10
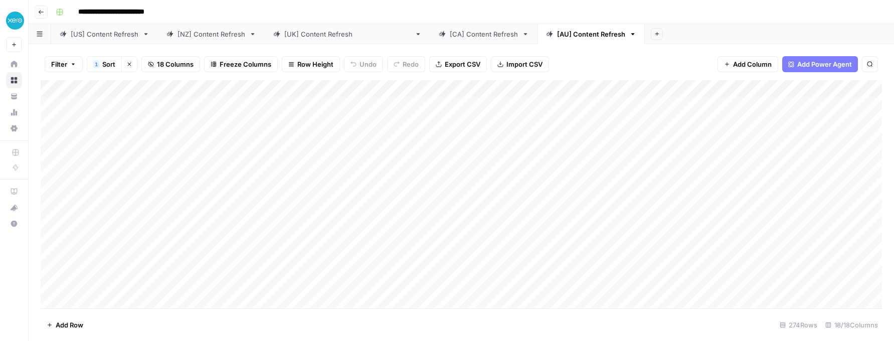
click at [347, 87] on div "Add Column" at bounding box center [461, 194] width 841 height 228
click at [328, 114] on input "Clicks 30D" at bounding box center [352, 113] width 102 height 10
click at [323, 90] on div "Add Column" at bounding box center [461, 194] width 841 height 228
click at [332, 118] on div "Clicks 30D" at bounding box center [352, 113] width 111 height 16
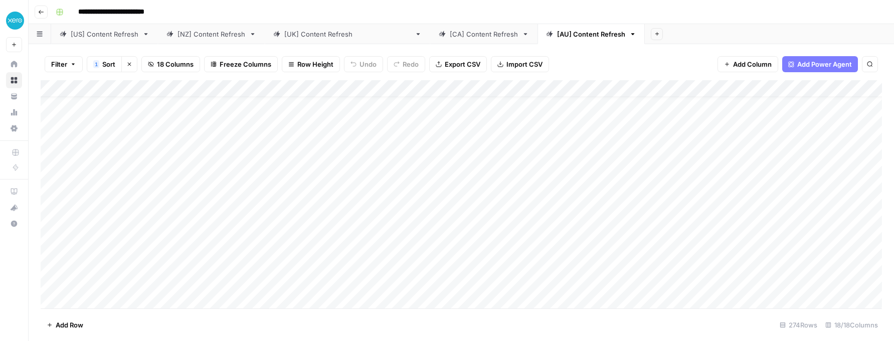
click at [308, 85] on div "Add Column" at bounding box center [461, 194] width 841 height 228
click at [595, 88] on div "Add Column" at bounding box center [461, 194] width 841 height 228
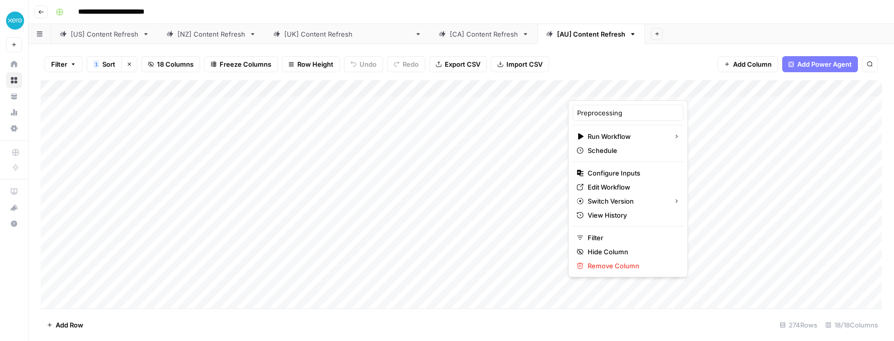
click at [642, 54] on div "Filter 1 Sort Clear sorts 18 Columns Freeze Columns Row Height Undo Redo Export…" at bounding box center [461, 64] width 841 height 32
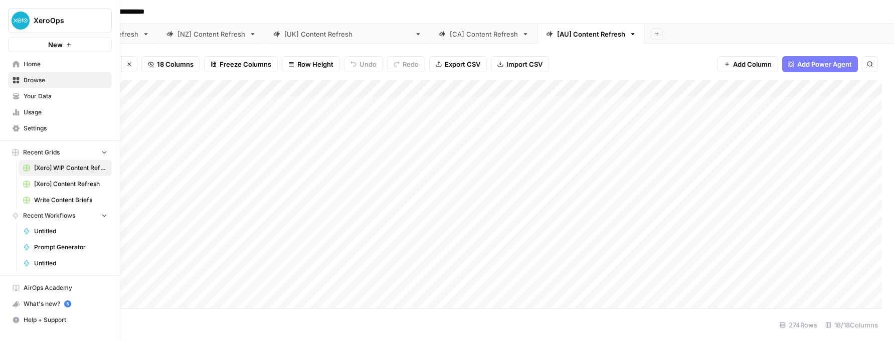
click at [16, 63] on icon at bounding box center [16, 64] width 7 height 7
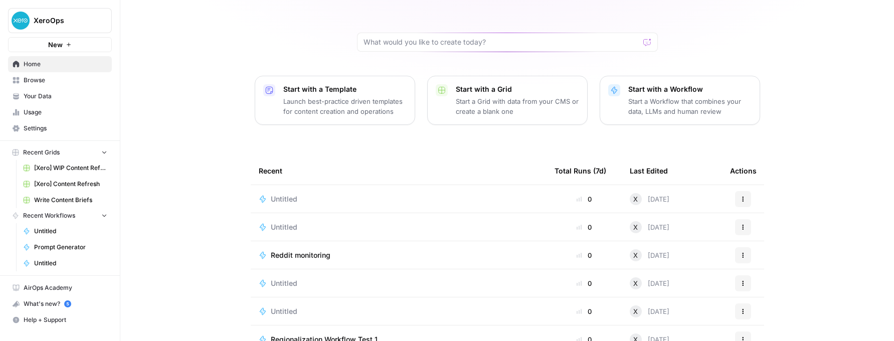
scroll to position [64, 0]
click at [322, 88] on p "Start with a Template" at bounding box center [344, 89] width 123 height 10
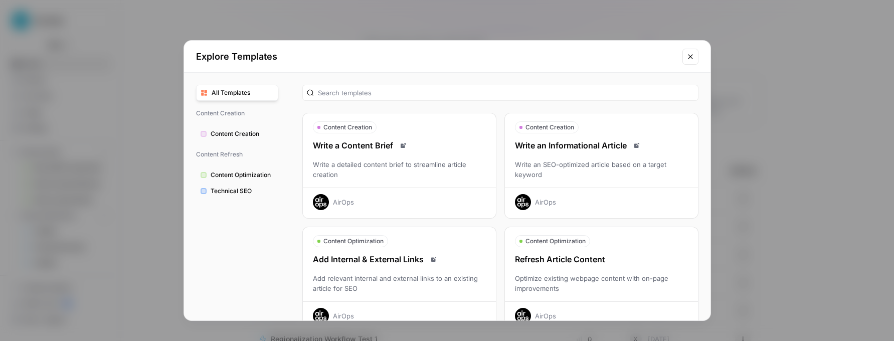
scroll to position [2, 0]
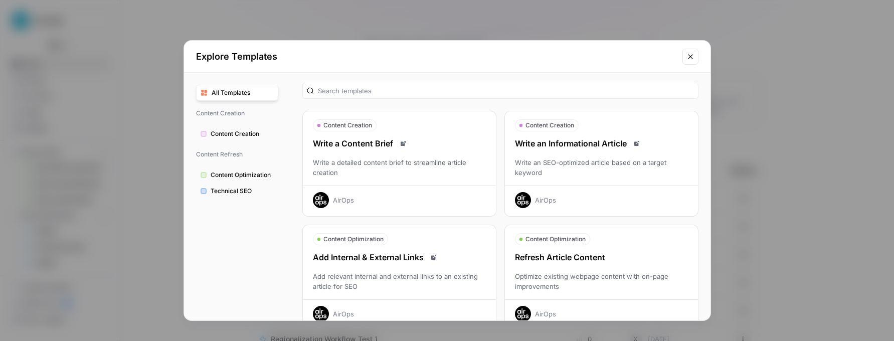
click at [253, 173] on span "Content Optimization" at bounding box center [242, 174] width 63 height 9
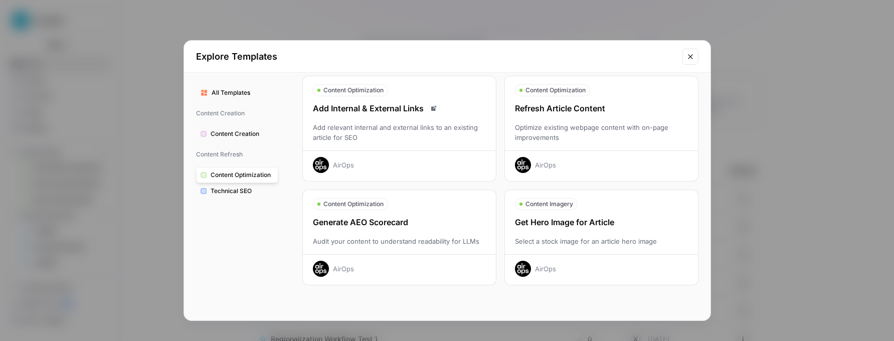
scroll to position [41, 0]
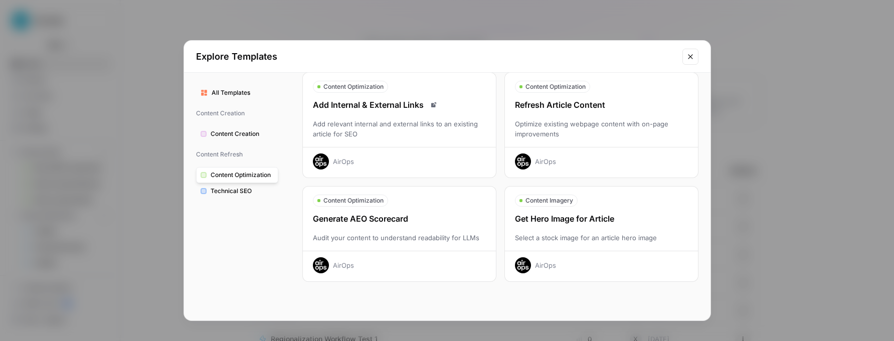
click at [227, 188] on span "Technical SEO" at bounding box center [242, 190] width 63 height 9
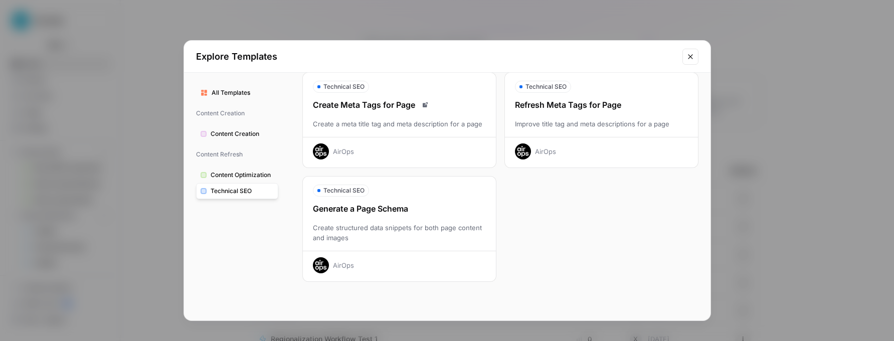
click at [237, 173] on span "Content Optimization" at bounding box center [242, 174] width 63 height 9
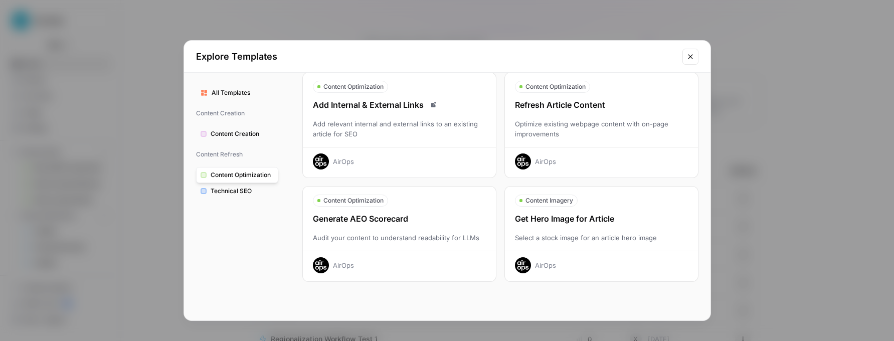
click at [692, 53] on icon "Close modal" at bounding box center [690, 57] width 8 height 8
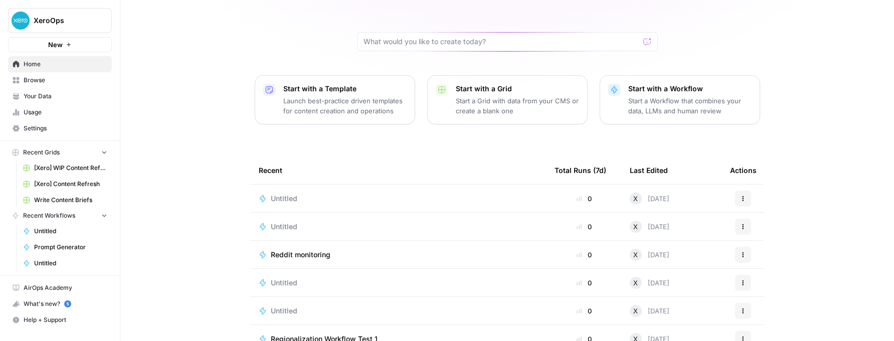
click at [390, 253] on div "Reddit monitoring" at bounding box center [399, 255] width 280 height 10
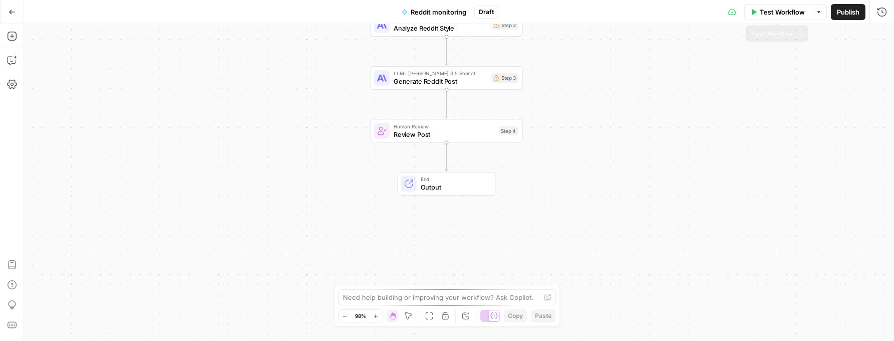
click at [726, 13] on span "Test Workflow" at bounding box center [781, 12] width 45 height 10
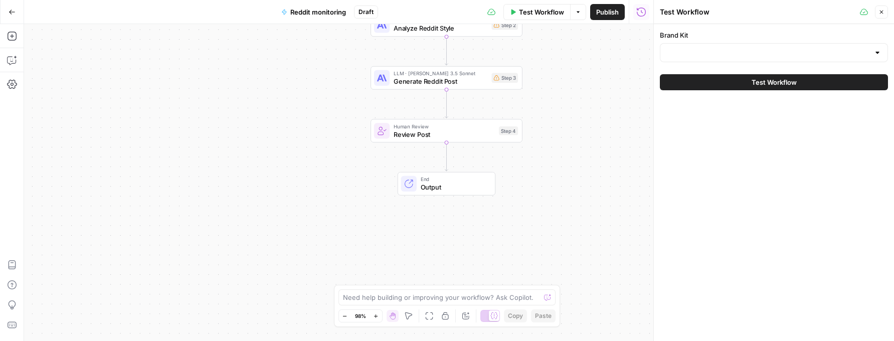
click at [726, 80] on span "Test Workflow" at bounding box center [773, 82] width 45 height 10
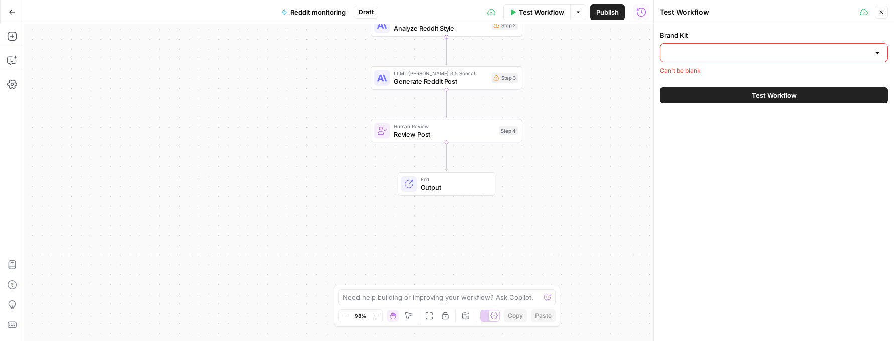
click at [726, 52] on input "Brand Kit" at bounding box center [767, 53] width 203 height 10
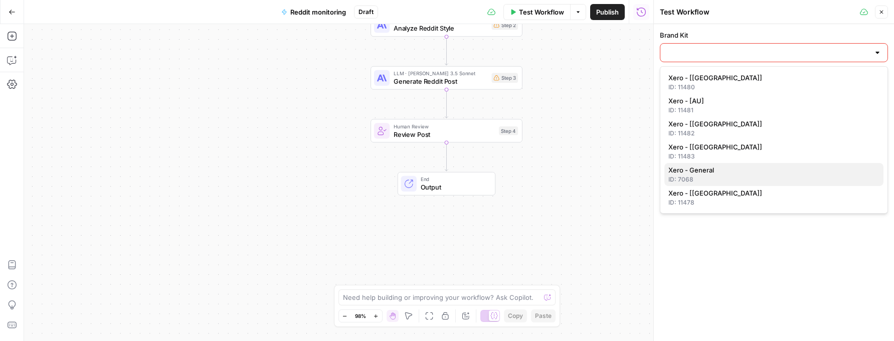
click at [684, 177] on div "ID: 7068" at bounding box center [773, 179] width 211 height 9
type input "Xero - General"
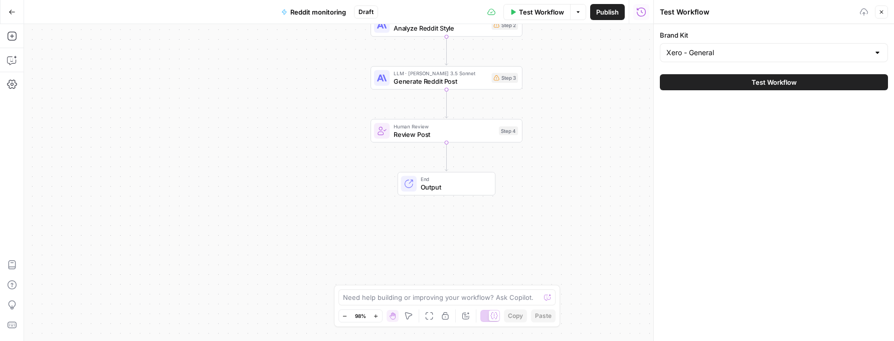
click at [726, 84] on button "Test Workflow" at bounding box center [774, 82] width 228 height 16
click at [726, 80] on span "Test Workflow" at bounding box center [773, 82] width 45 height 10
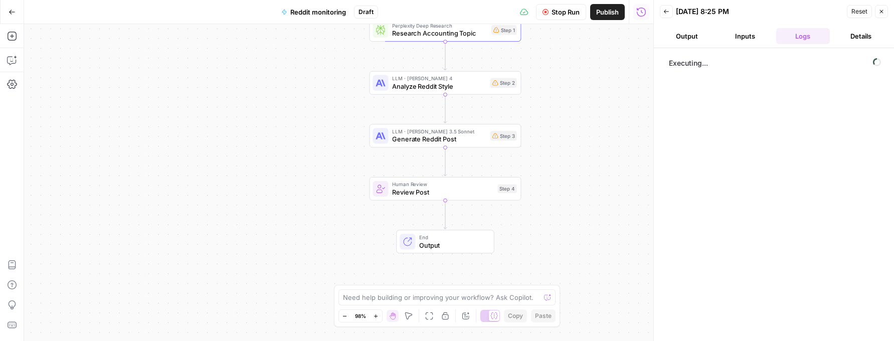
click at [726, 32] on button "Inputs" at bounding box center [745, 36] width 54 height 16
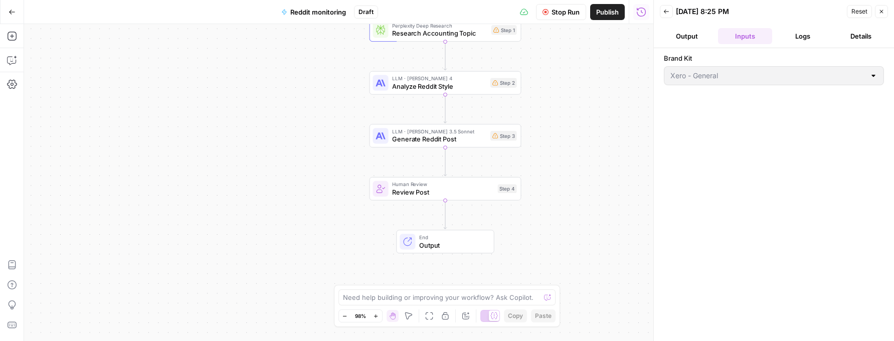
click at [695, 35] on button "Output" at bounding box center [687, 36] width 54 height 16
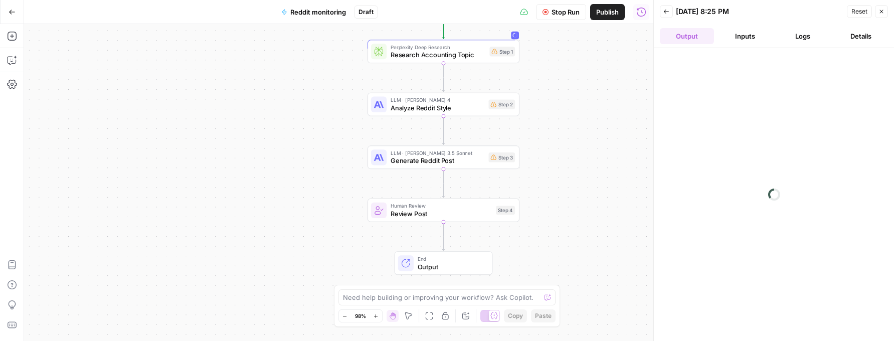
click at [726, 9] on icon "button" at bounding box center [881, 12] width 6 height 6
